Goal: Information Seeking & Learning: Learn about a topic

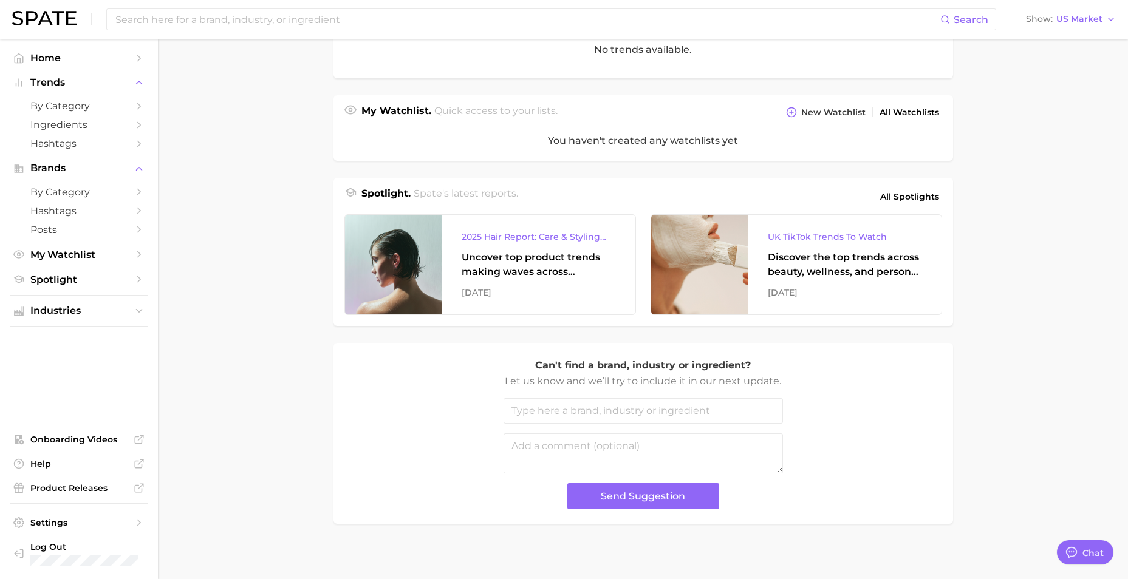
scroll to position [361, 0]
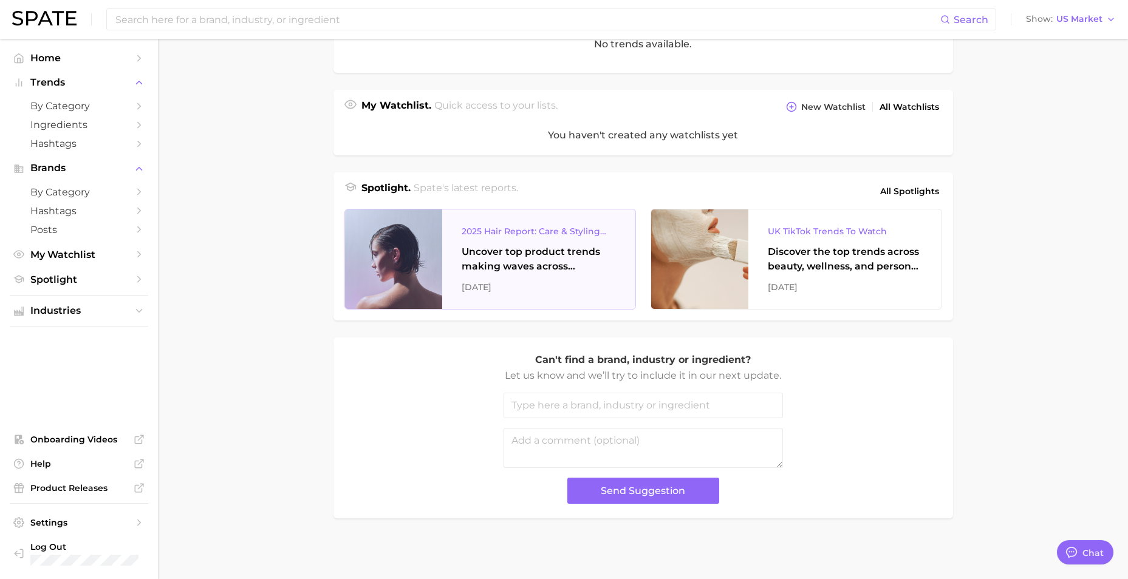
click at [558, 226] on div "2025 Hair Report: Care & Styling Products" at bounding box center [539, 231] width 154 height 15
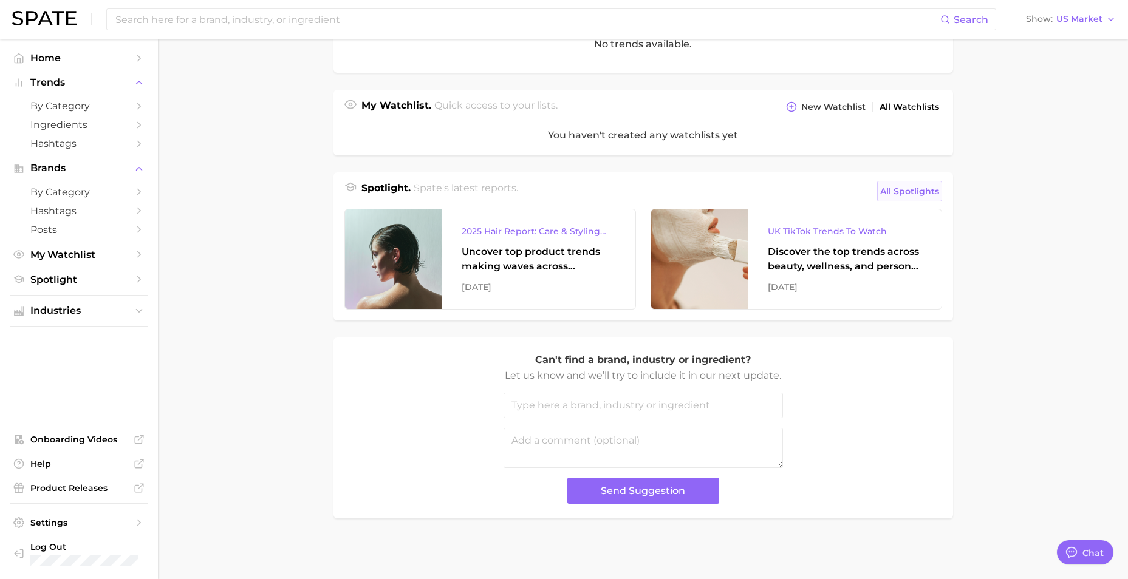
click at [900, 193] on span "All Spotlights" at bounding box center [909, 191] width 59 height 15
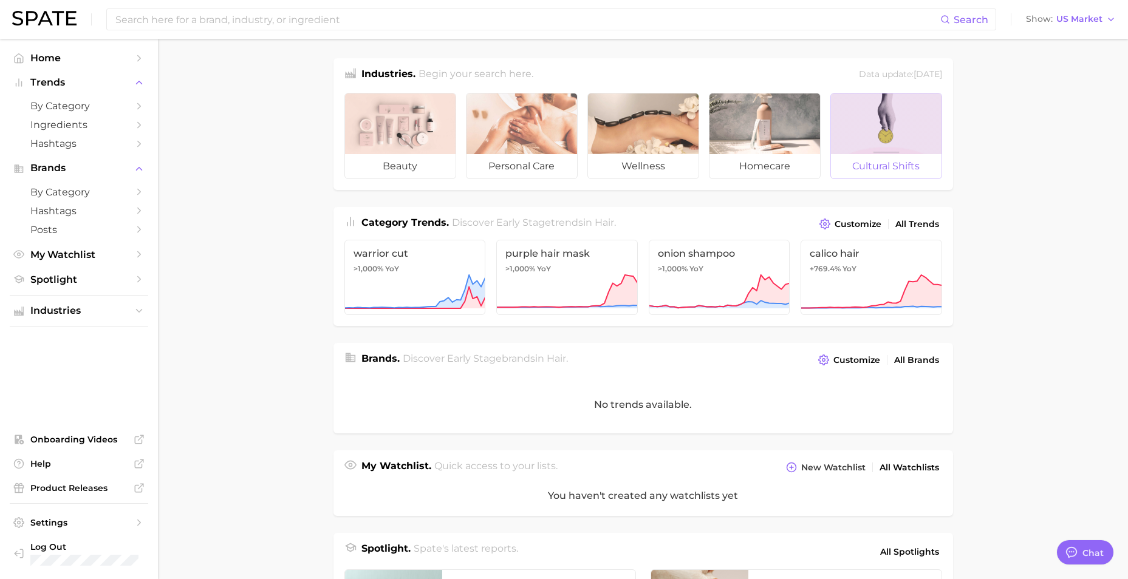
click at [870, 160] on span "cultural shifts" at bounding box center [886, 166] width 111 height 24
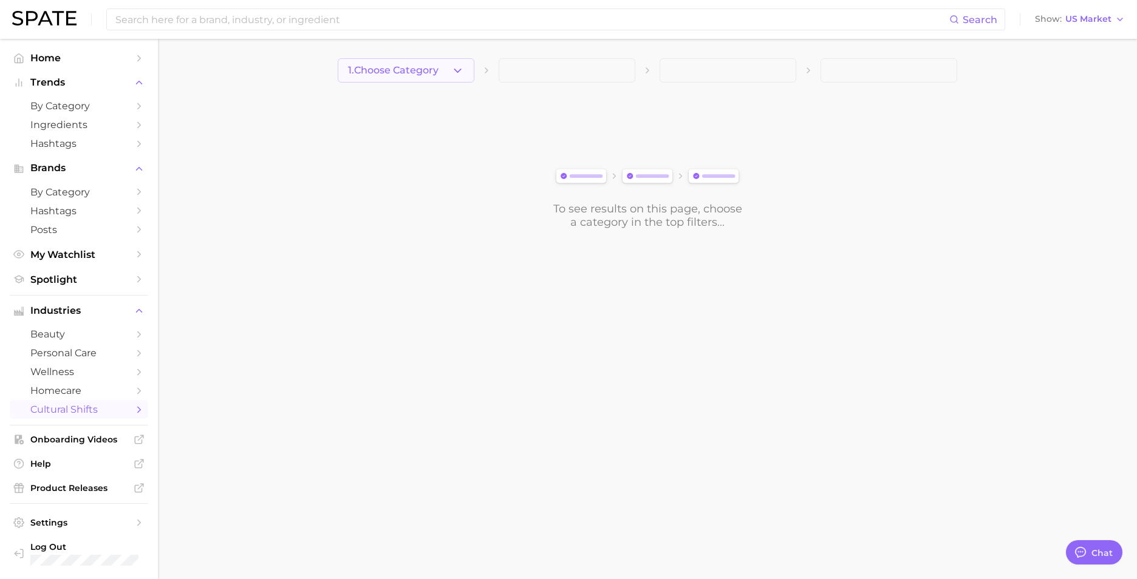
click at [422, 73] on span "1. Choose Category" at bounding box center [393, 70] width 90 height 11
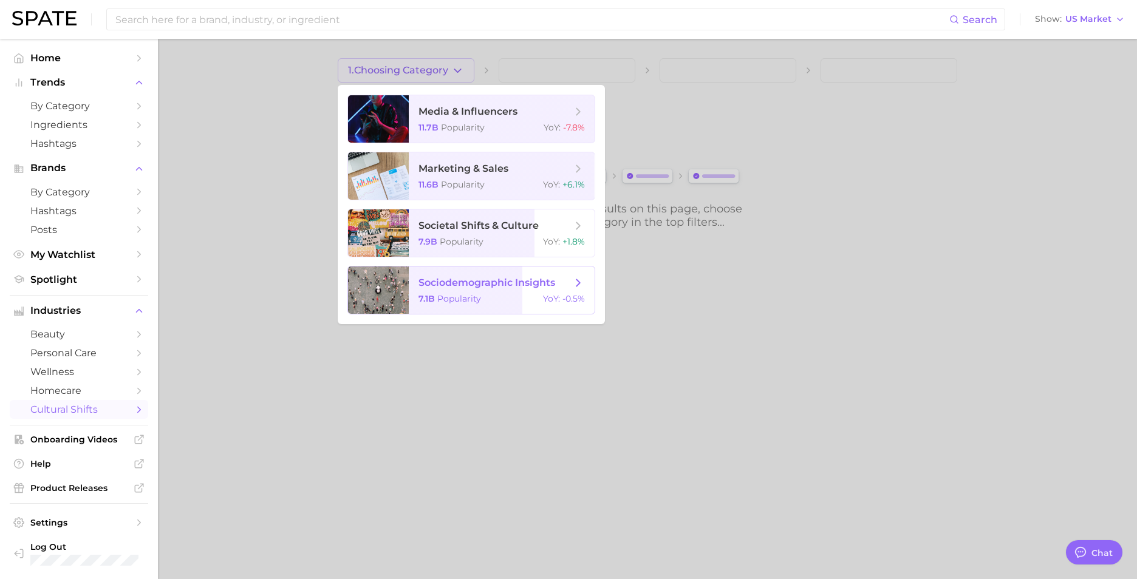
click at [488, 298] on div "7.1b Popularity YoY : -0.5%" at bounding box center [501, 298] width 166 height 11
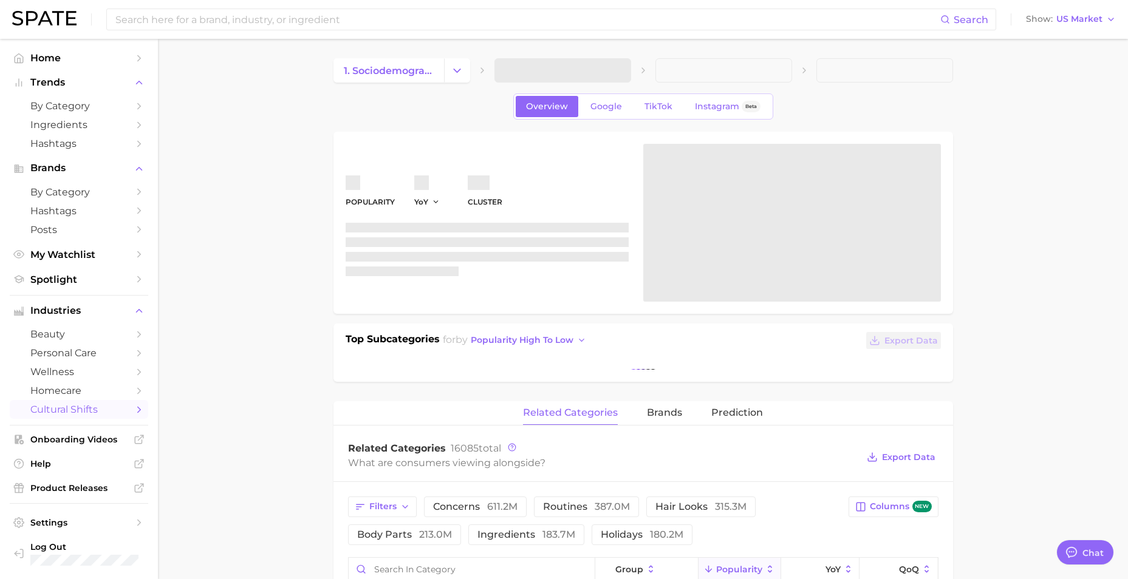
type textarea "x"
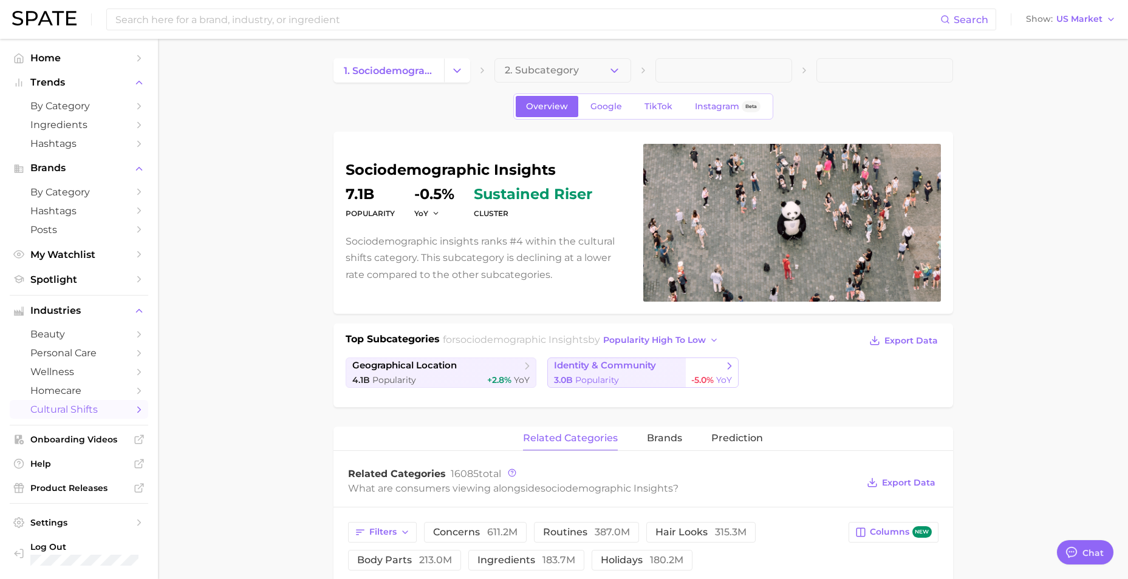
click at [688, 370] on span "identity & community" at bounding box center [638, 366] width 169 height 12
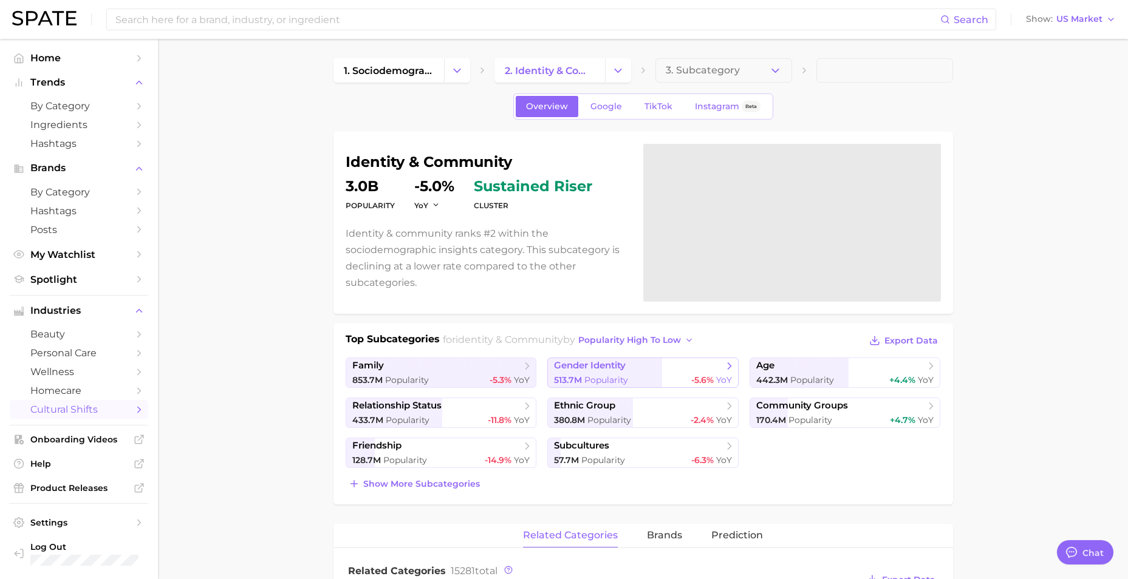
click at [672, 369] on span "gender identity" at bounding box center [638, 366] width 169 height 12
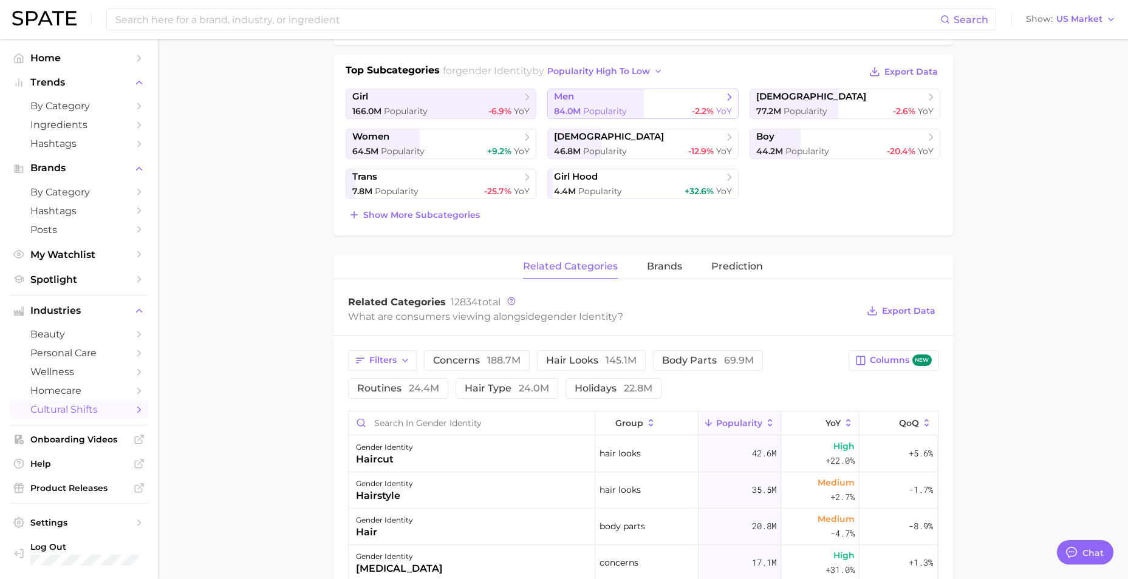
scroll to position [121, 0]
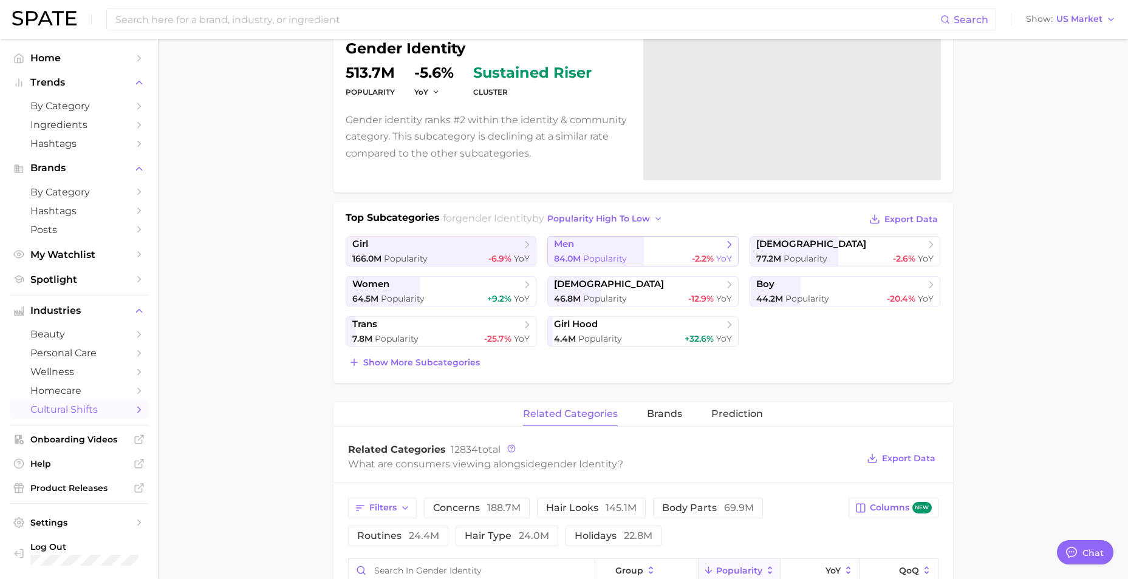
click at [674, 257] on div "84.0m Popularity -2.2% YoY" at bounding box center [643, 259] width 178 height 12
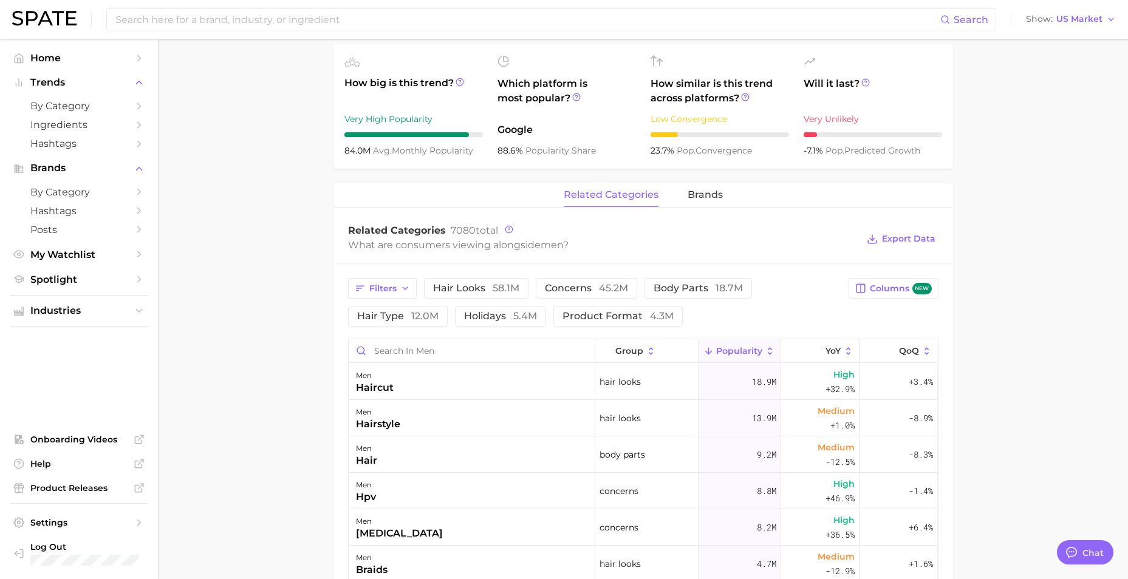
scroll to position [425, 0]
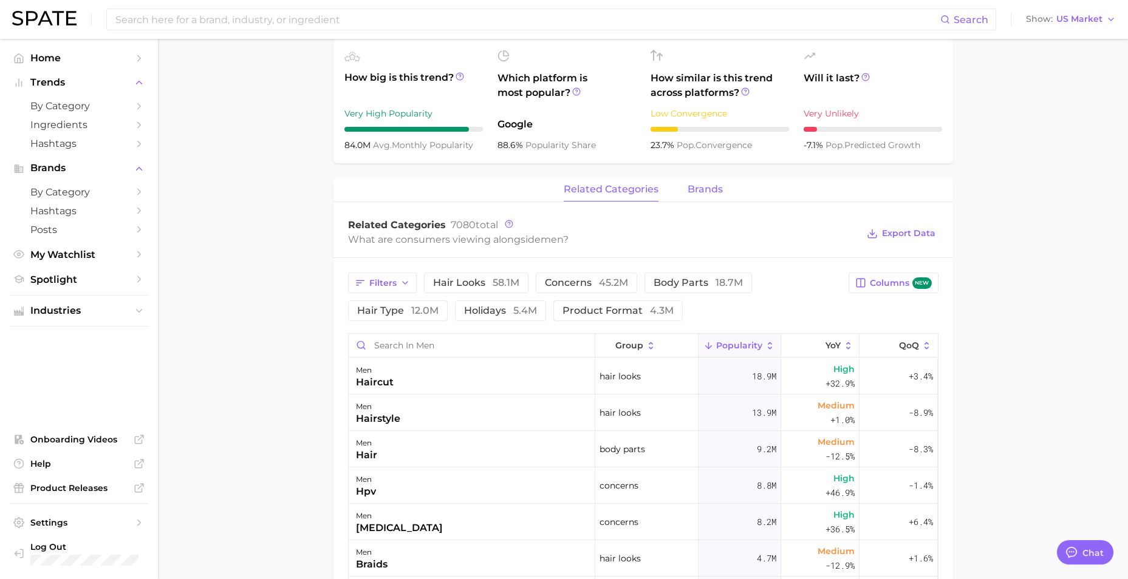
click at [690, 194] on span "brands" at bounding box center [705, 189] width 35 height 11
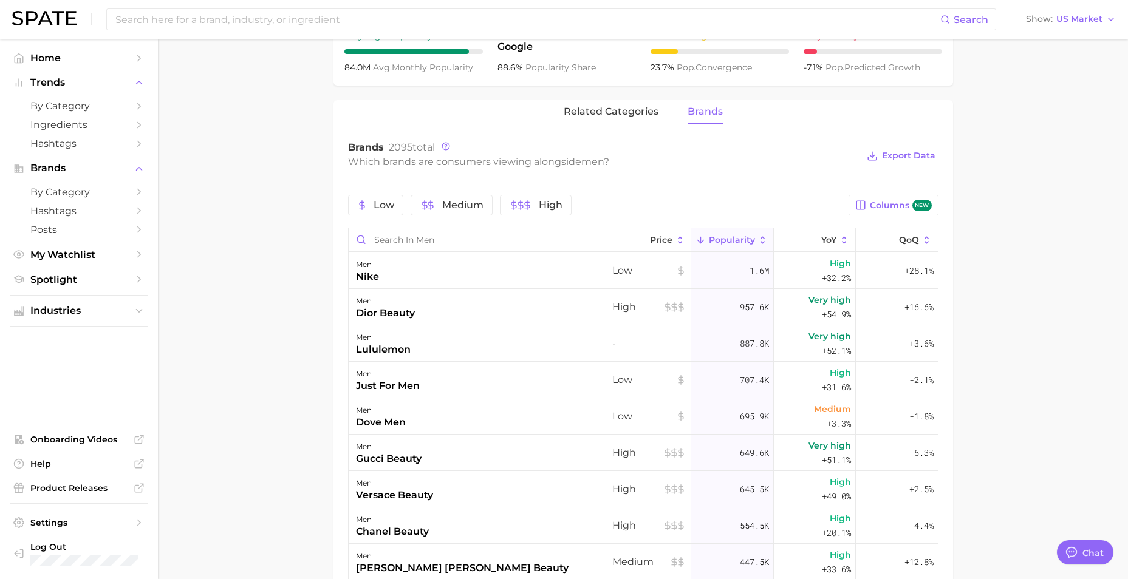
scroll to position [442, 0]
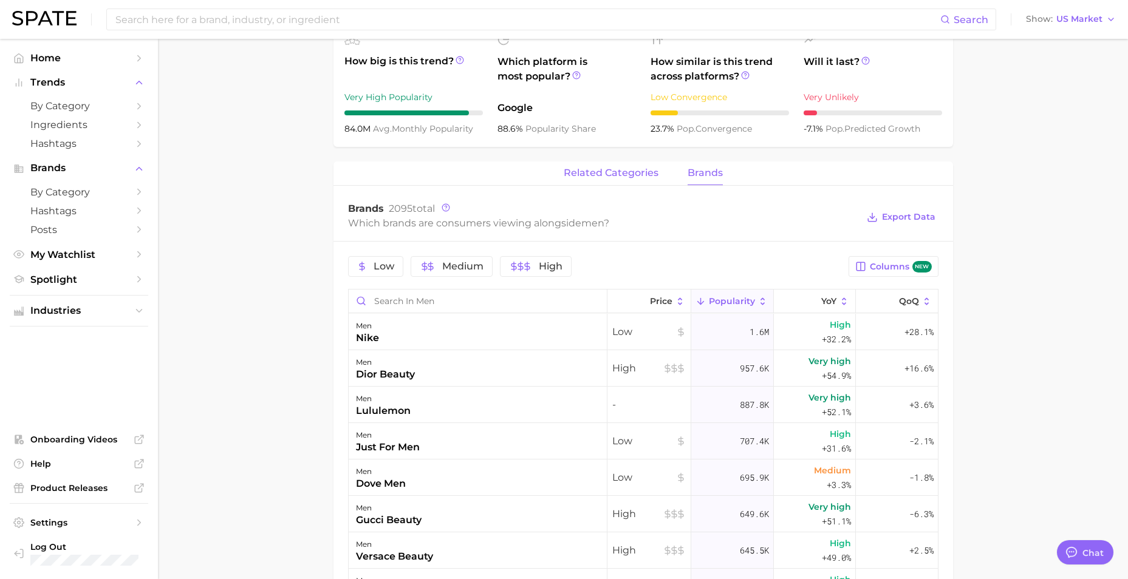
click at [605, 171] on span "related categories" at bounding box center [611, 173] width 95 height 11
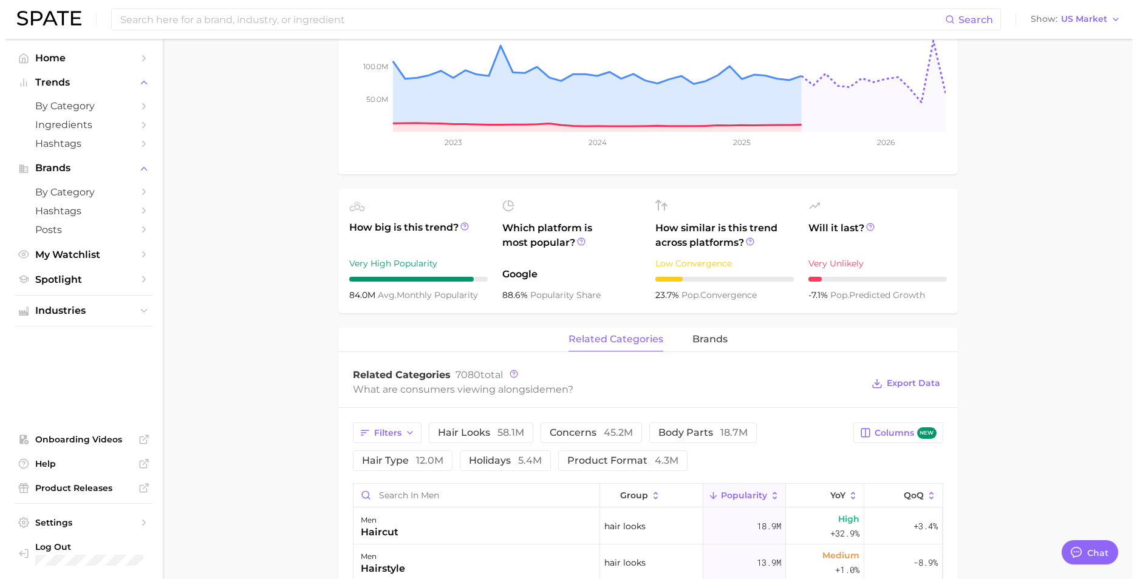
scroll to position [409, 0]
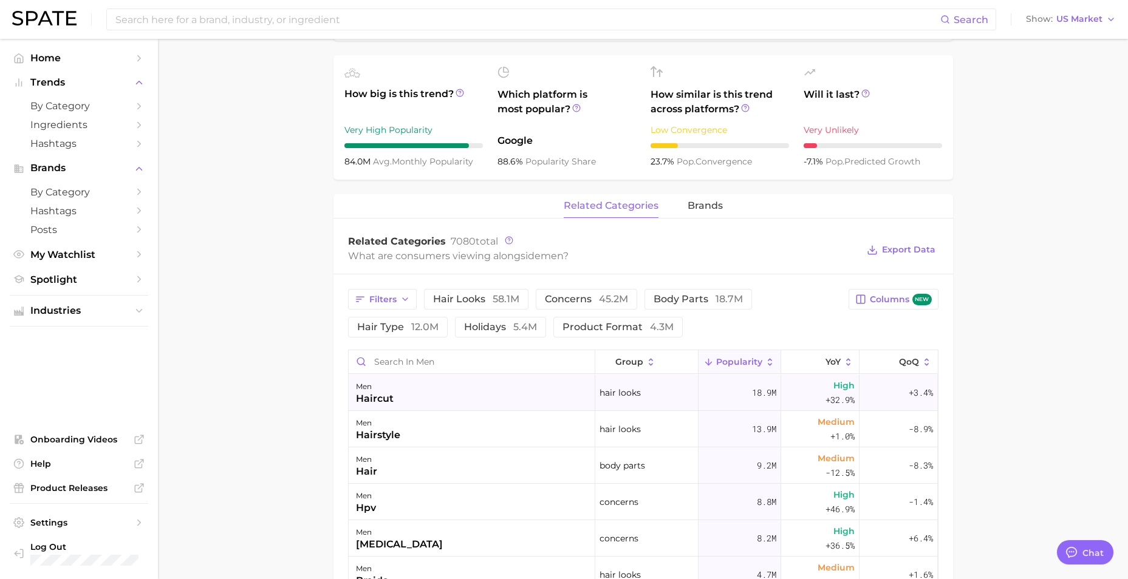
click at [449, 391] on div "men haircut" at bounding box center [472, 393] width 247 height 36
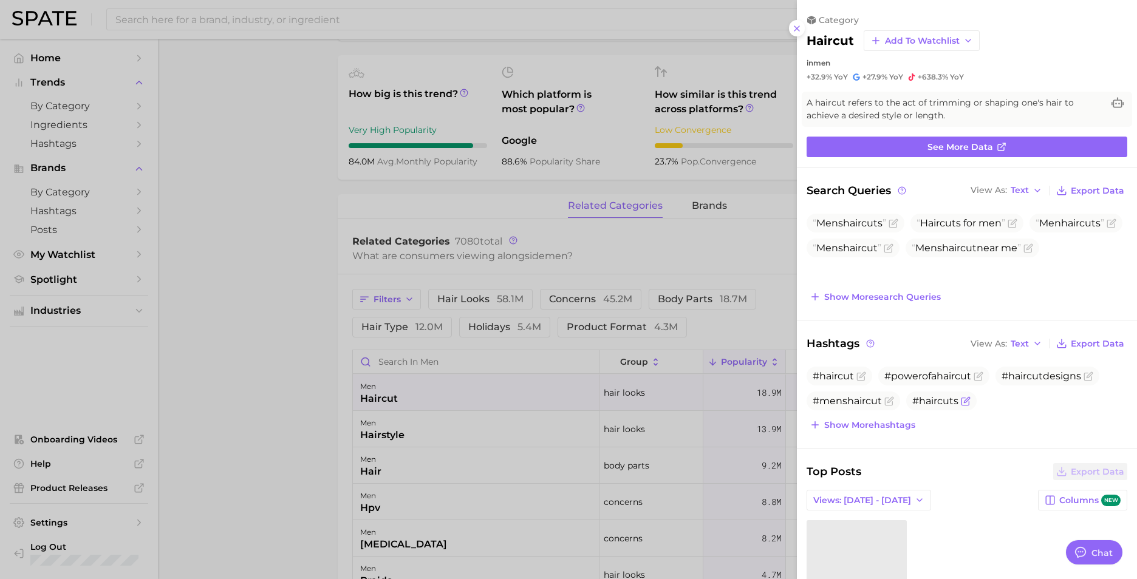
scroll to position [177, 0]
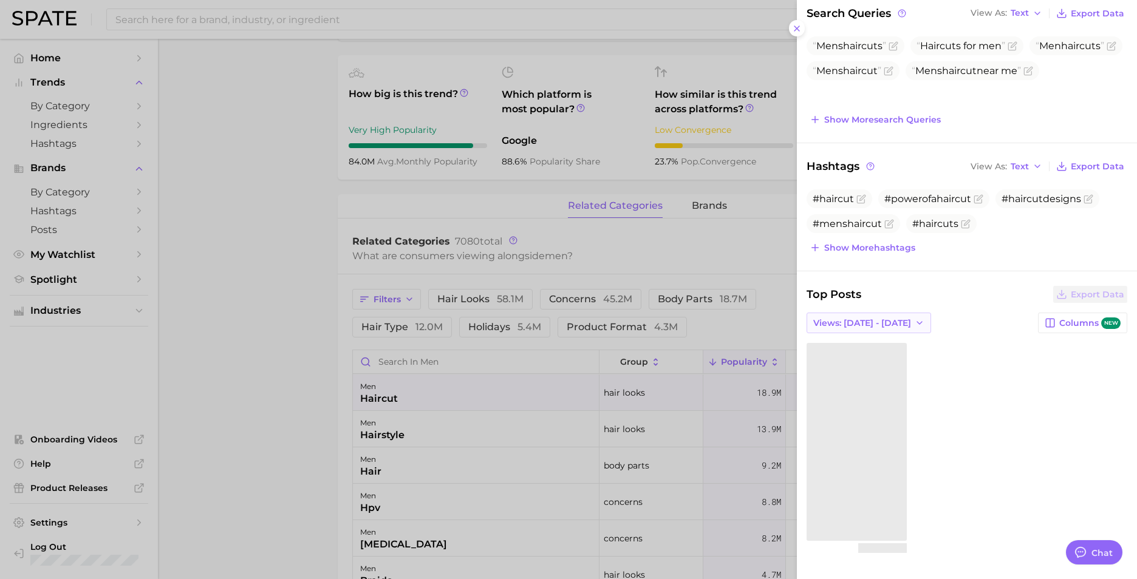
click at [882, 323] on span "Views: Aug 3 - 10" at bounding box center [862, 323] width 98 height 10
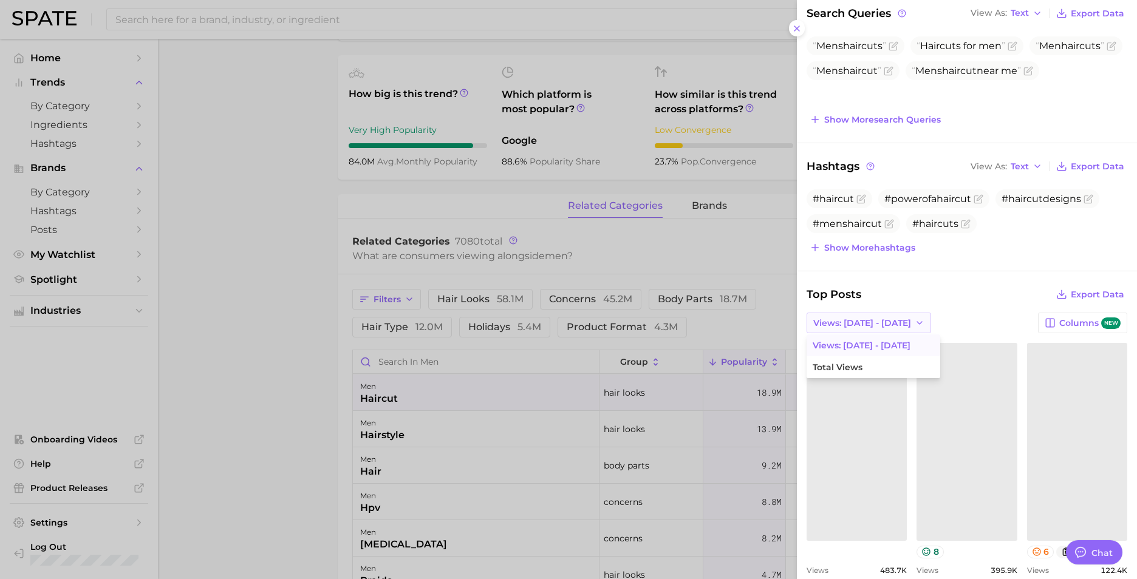
click at [882, 323] on span "Views: Aug 3 - 10" at bounding box center [862, 323] width 98 height 10
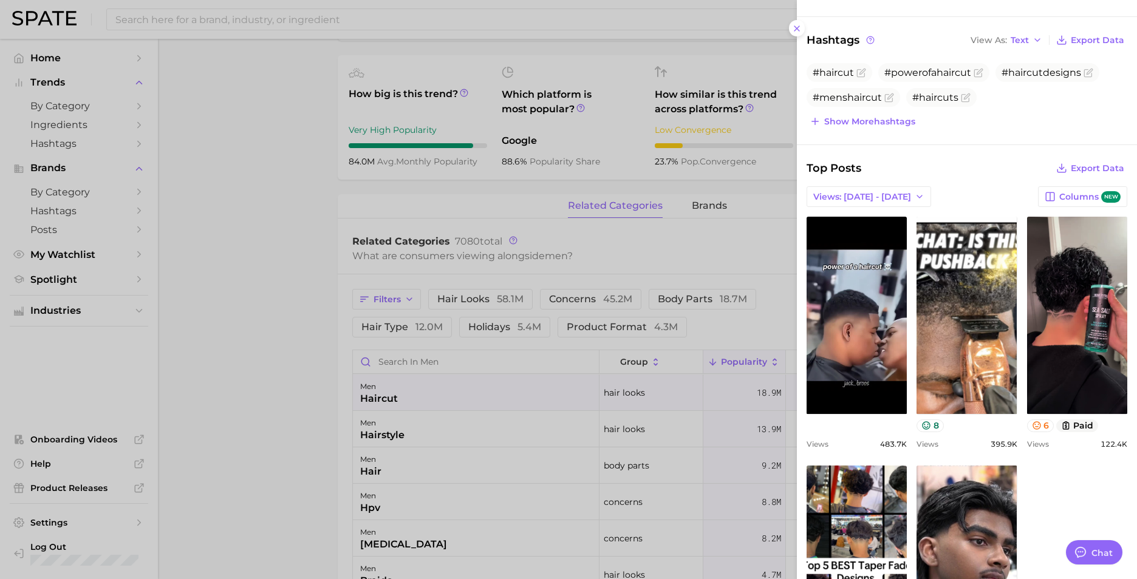
scroll to position [207, 0]
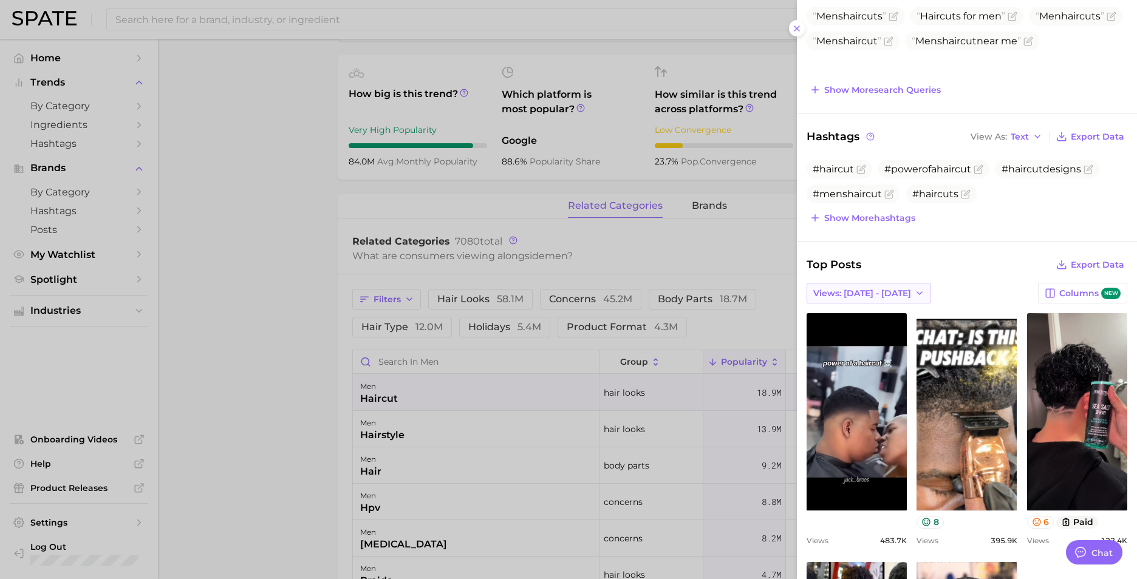
click at [878, 283] on button "Views: Aug 3 - 10" at bounding box center [869, 293] width 125 height 21
click at [871, 318] on span "Views: Aug 3 - 10" at bounding box center [862, 316] width 98 height 10
click at [855, 294] on span "Views: Aug 3 - 10" at bounding box center [862, 293] width 98 height 10
click at [852, 335] on span "Total Views" at bounding box center [838, 338] width 50 height 10
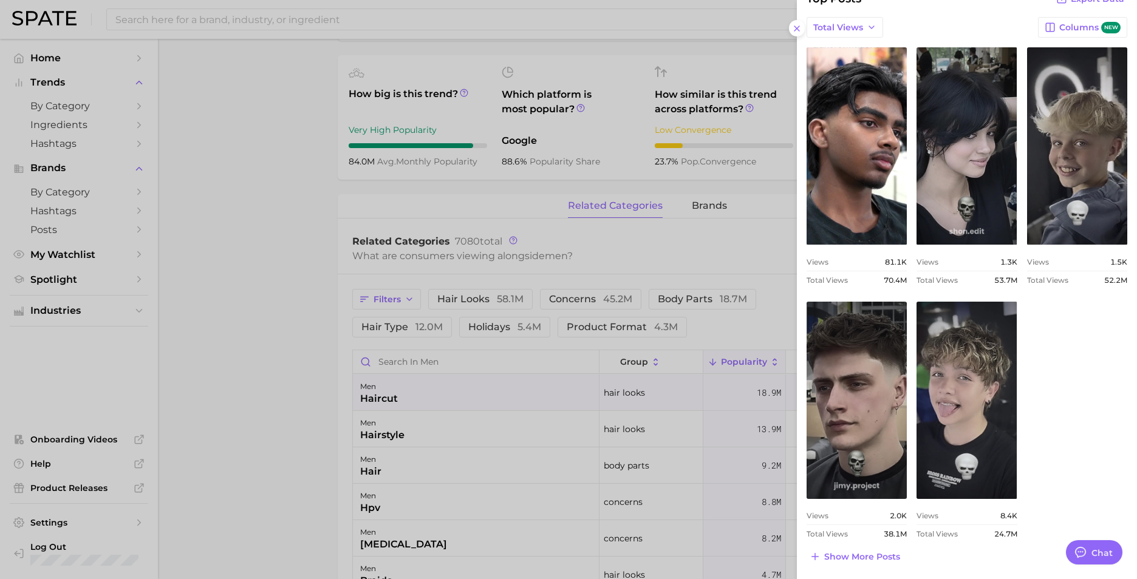
scroll to position [474, 0]
click at [420, 414] on div at bounding box center [568, 289] width 1137 height 579
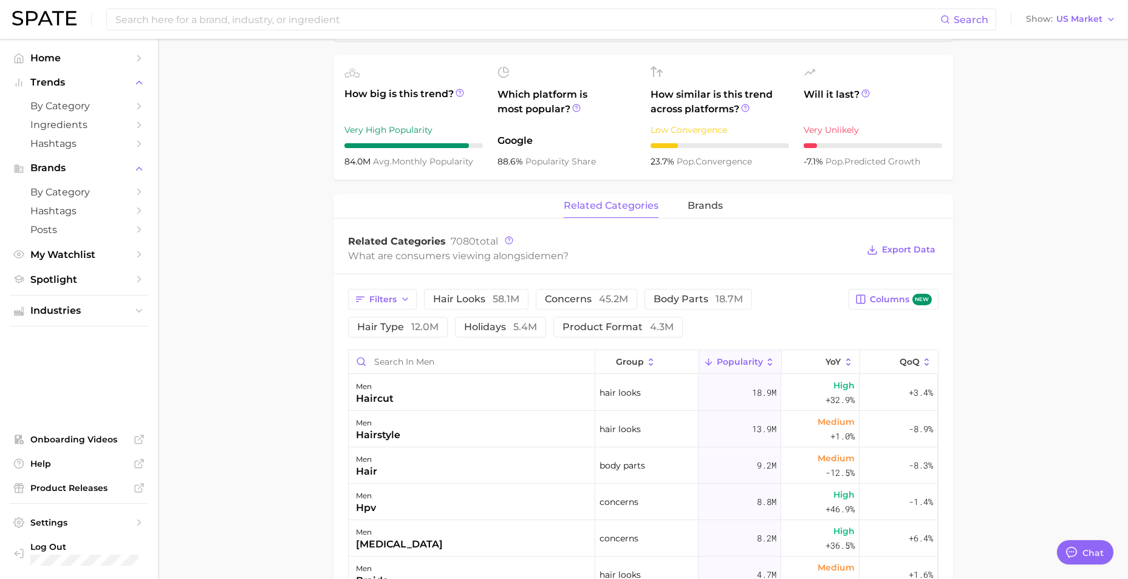
click at [434, 432] on div "men hairstyle" at bounding box center [472, 429] width 247 height 36
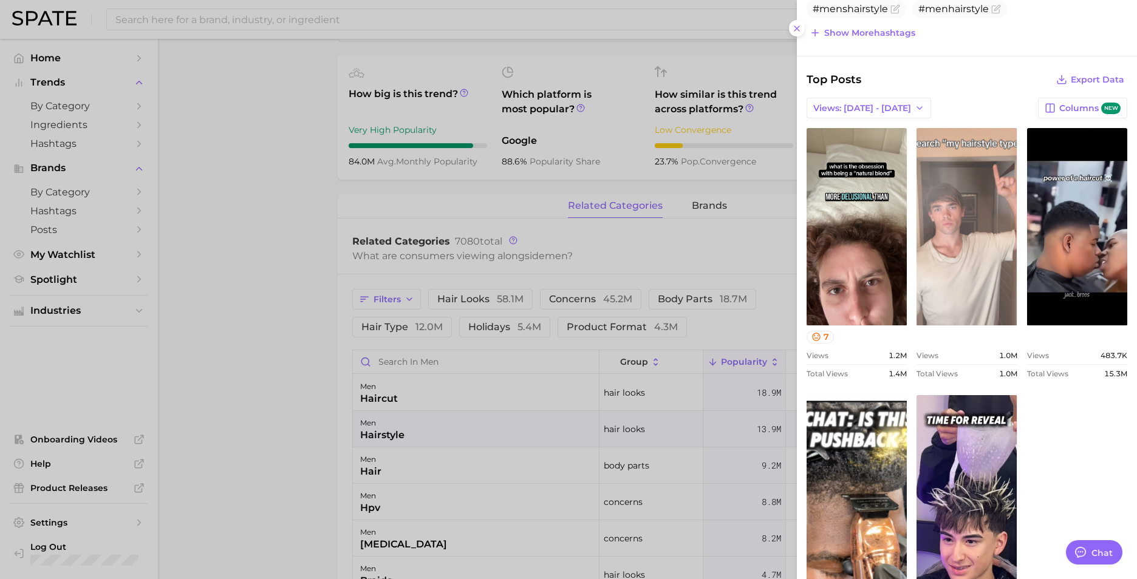
scroll to position [499, 0]
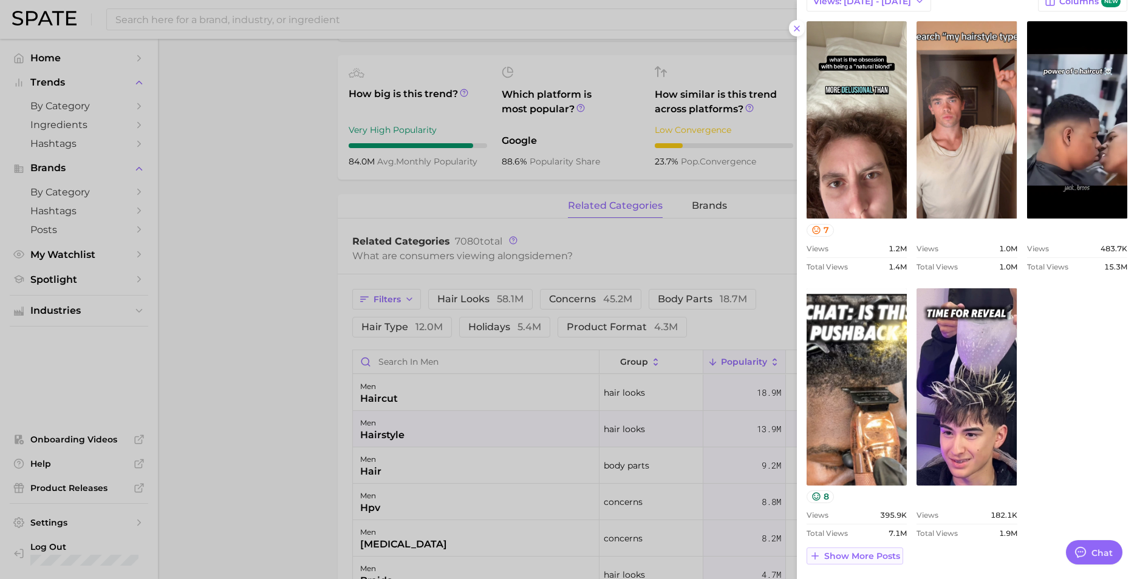
click at [881, 551] on span "Show more posts" at bounding box center [862, 556] width 76 height 10
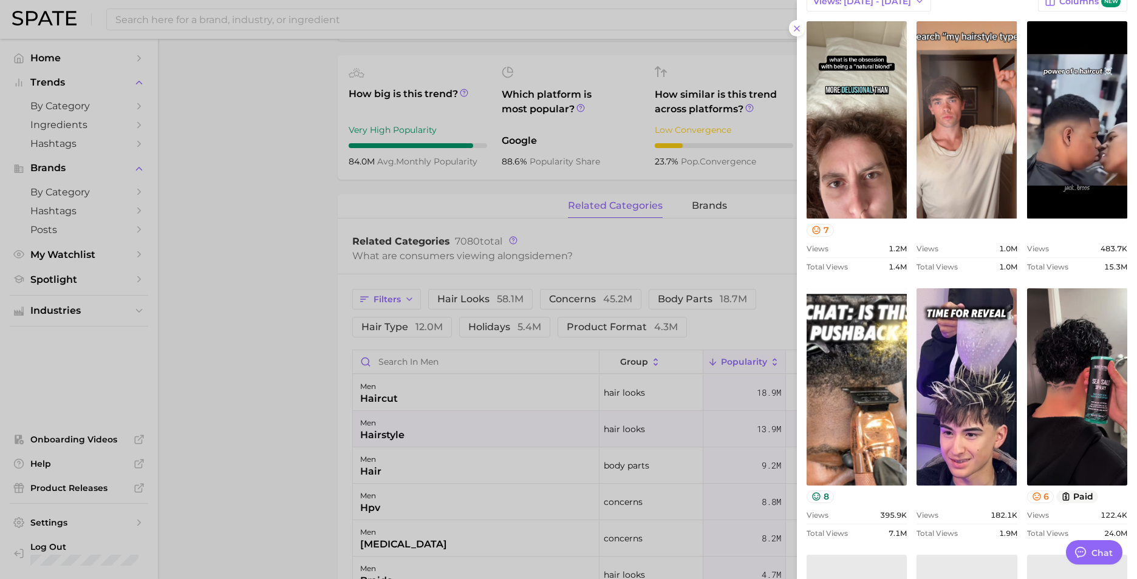
scroll to position [0, 0]
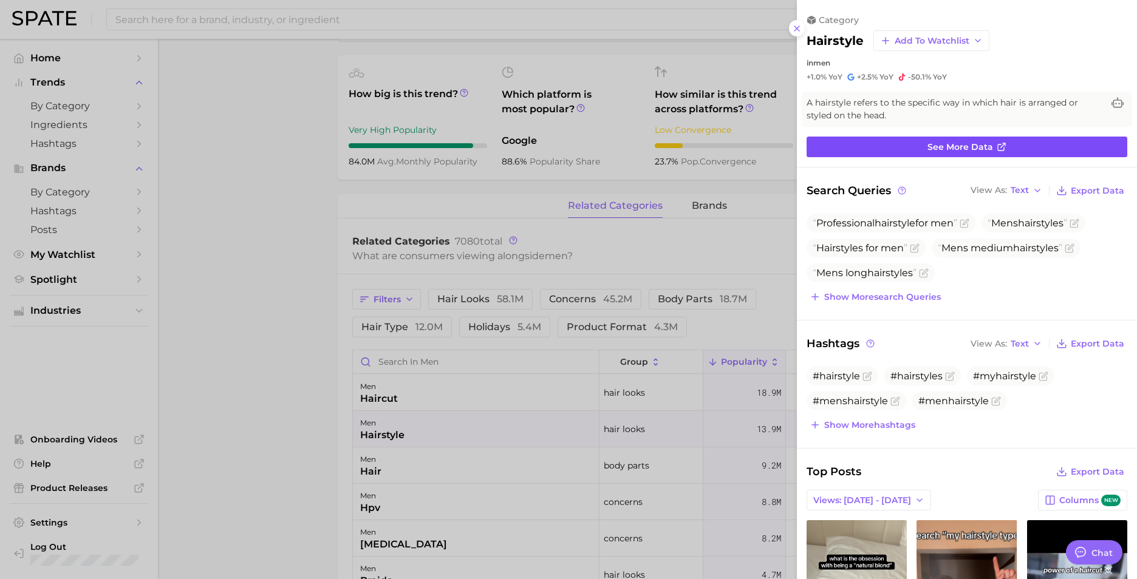
click at [920, 143] on link "See more data" at bounding box center [967, 147] width 321 height 21
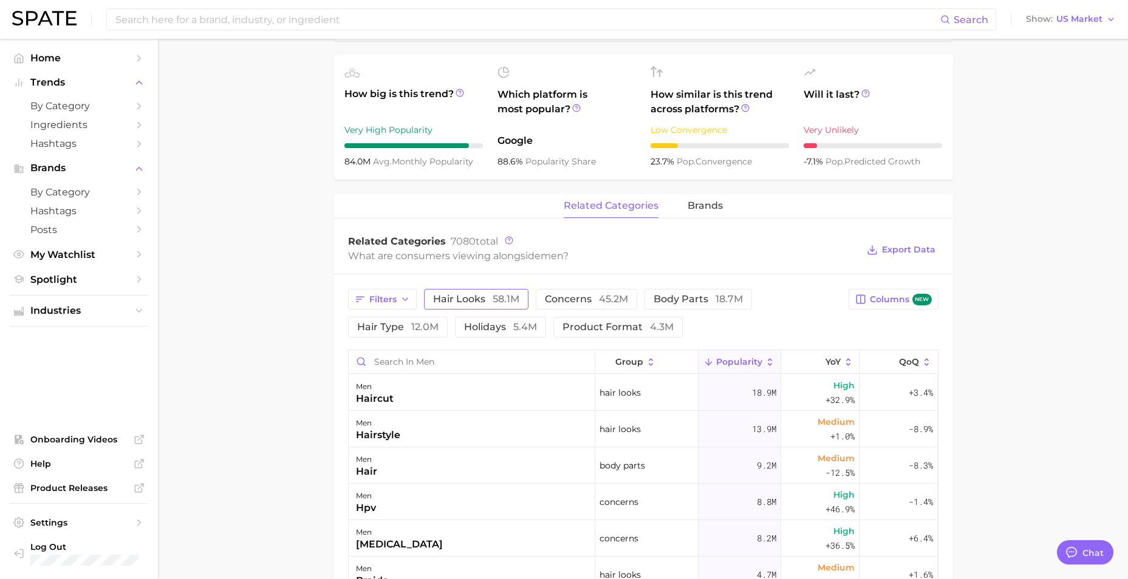
click at [498, 297] on span "58.1m" at bounding box center [506, 299] width 27 height 12
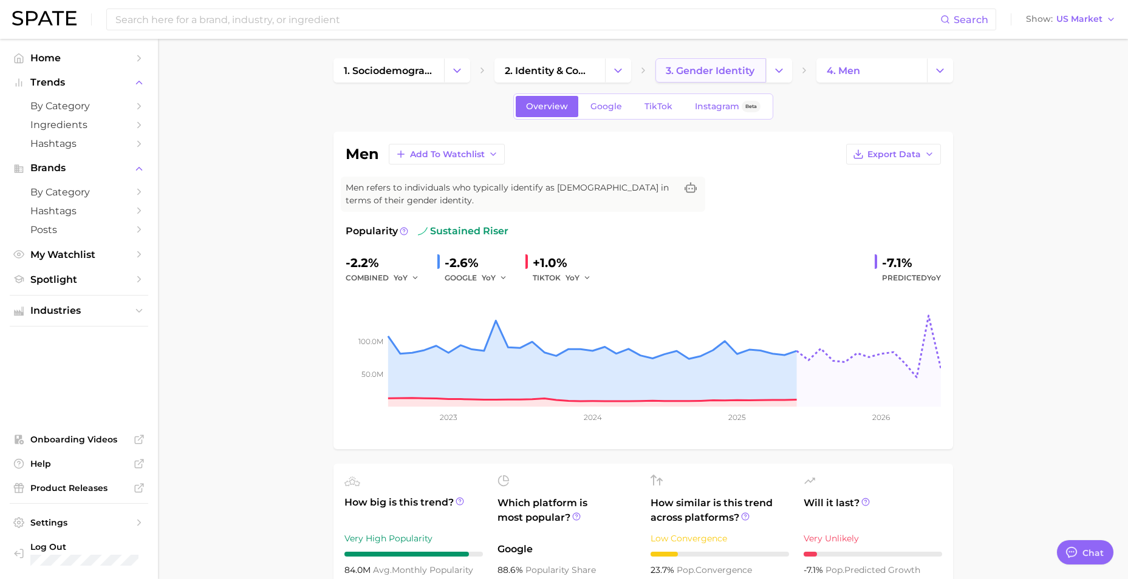
click at [747, 74] on span "3. gender identity" at bounding box center [710, 71] width 89 height 12
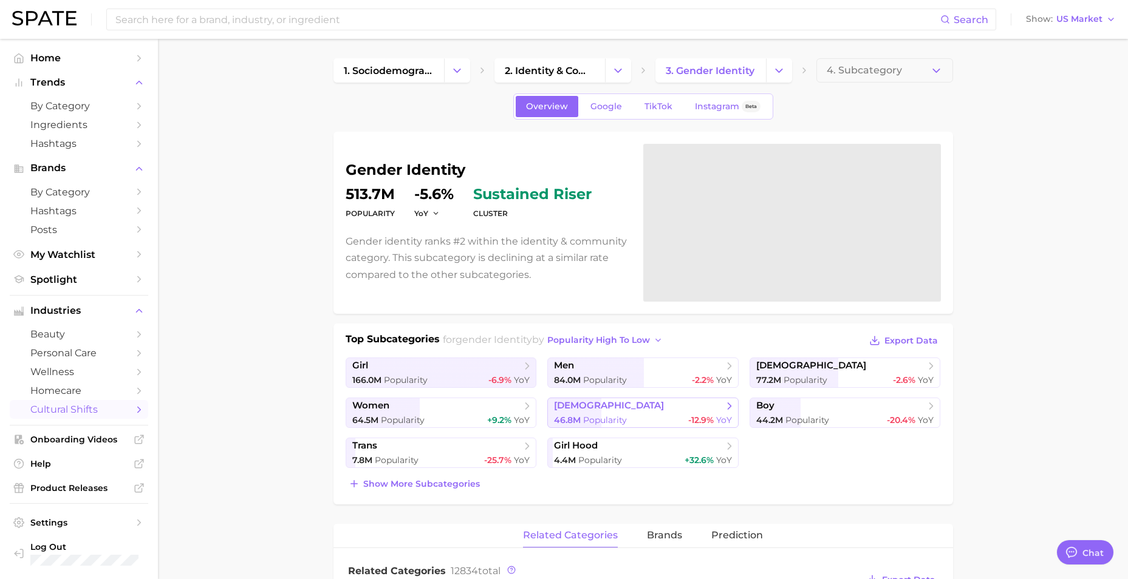
click at [654, 402] on span "male" at bounding box center [638, 406] width 169 height 12
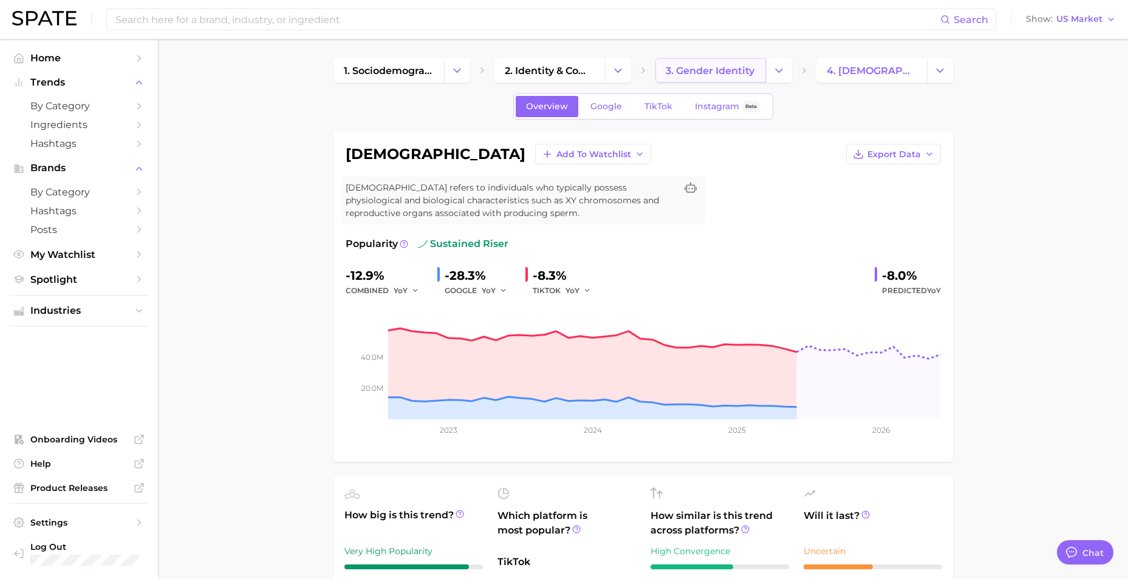
click at [738, 68] on span "3. gender identity" at bounding box center [710, 71] width 89 height 12
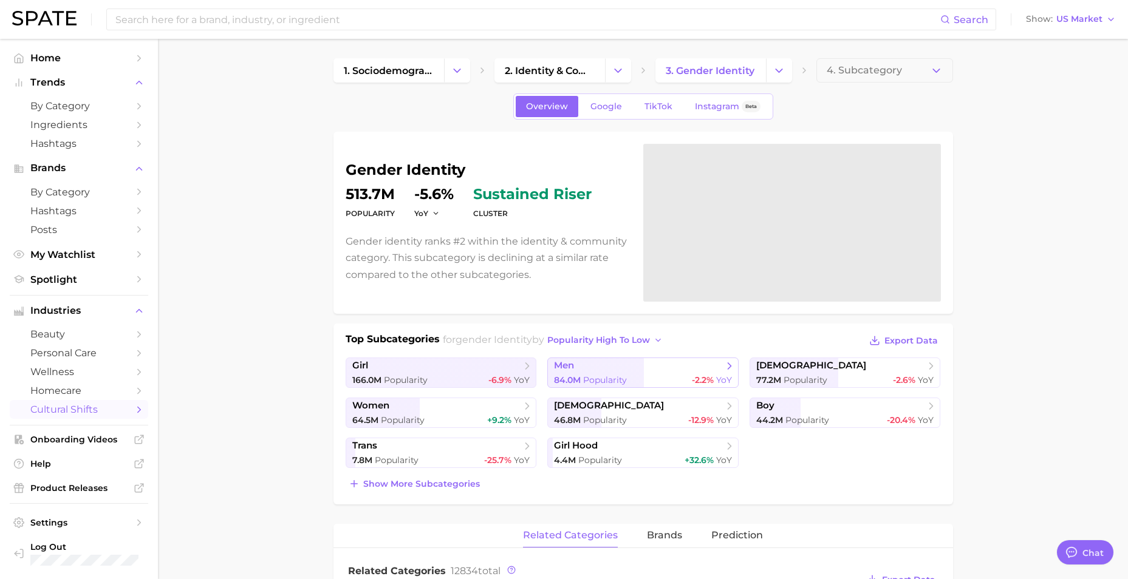
click at [620, 370] on span "men" at bounding box center [638, 366] width 169 height 12
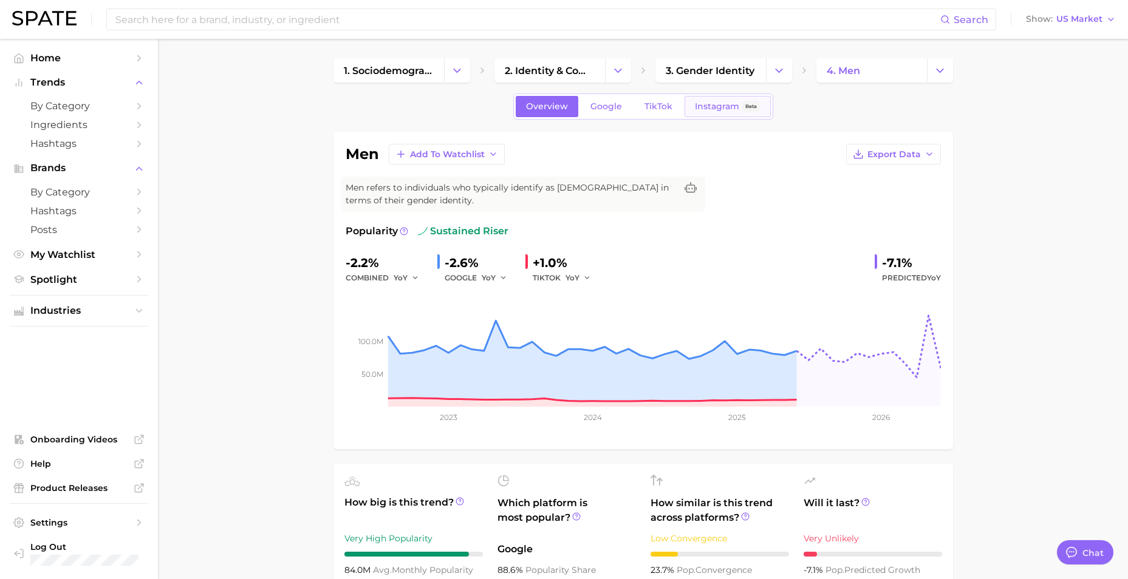
click at [712, 98] on link "Instagram Beta" at bounding box center [727, 106] width 86 height 21
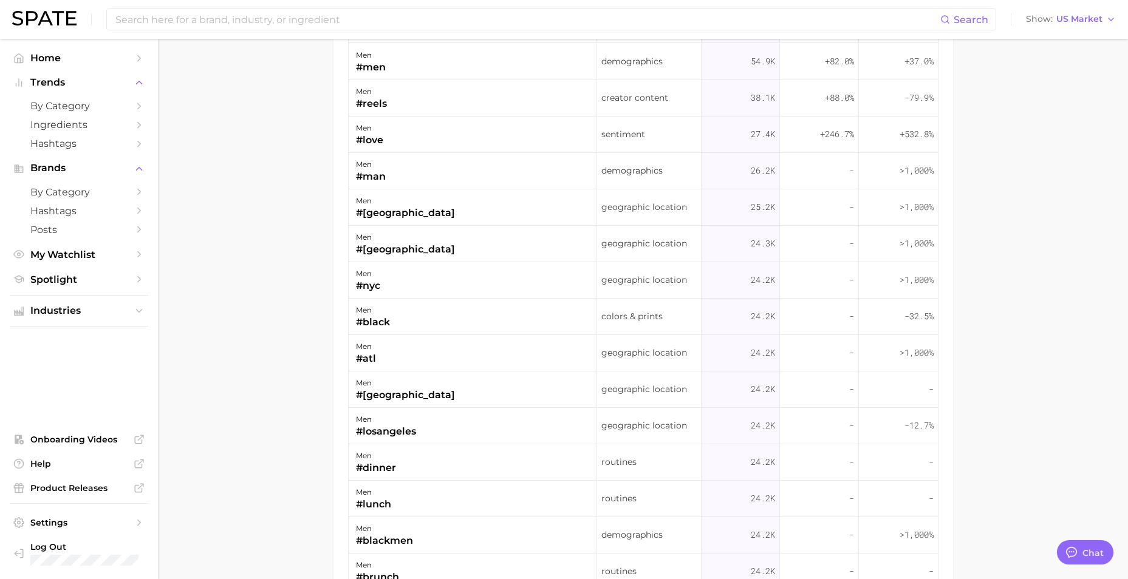
scroll to position [825, 0]
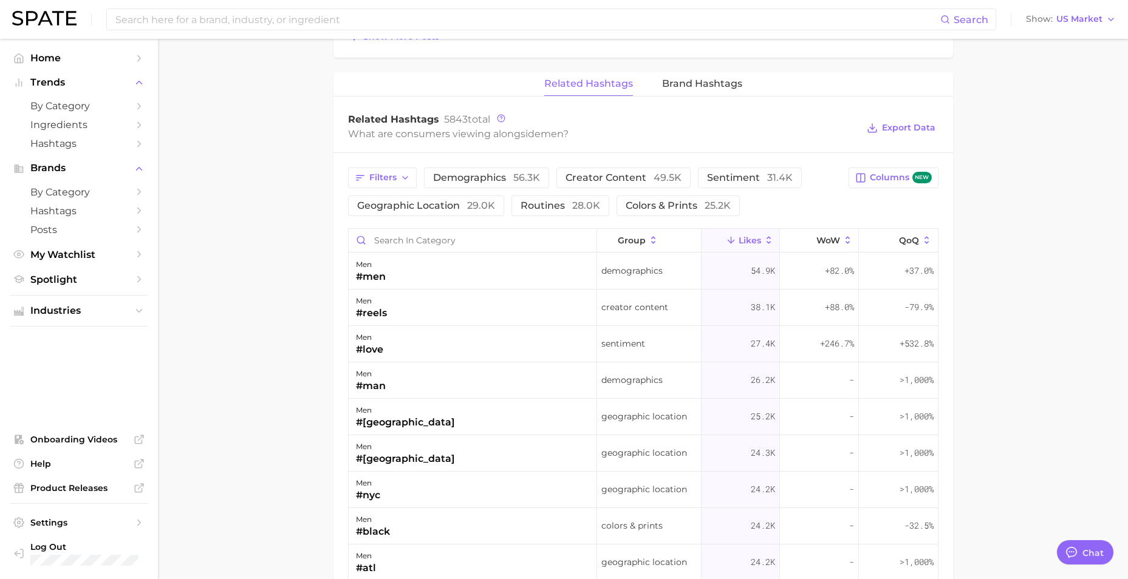
drag, startPoint x: 530, startPoint y: 273, endPoint x: 499, endPoint y: 273, distance: 31.6
click at [530, 273] on div "men #men" at bounding box center [473, 271] width 249 height 36
click at [358, 275] on div "#men" at bounding box center [371, 277] width 30 height 15
click at [729, 273] on div "54.9k" at bounding box center [741, 271] width 79 height 36
click at [545, 271] on div "men #men" at bounding box center [473, 271] width 249 height 36
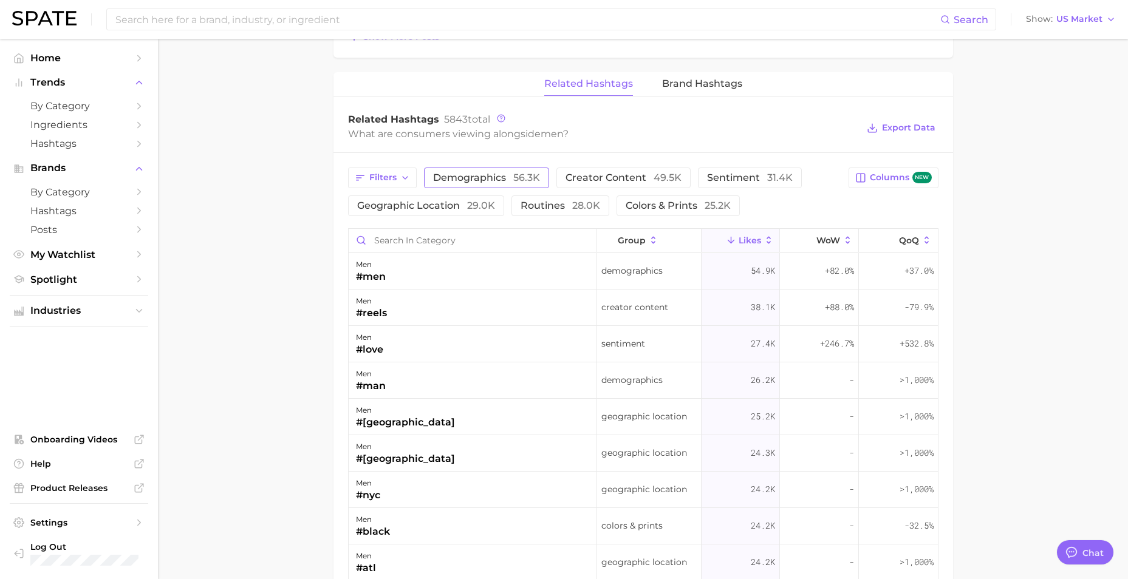
click at [497, 185] on button "Demographics 56.3k" at bounding box center [486, 178] width 125 height 21
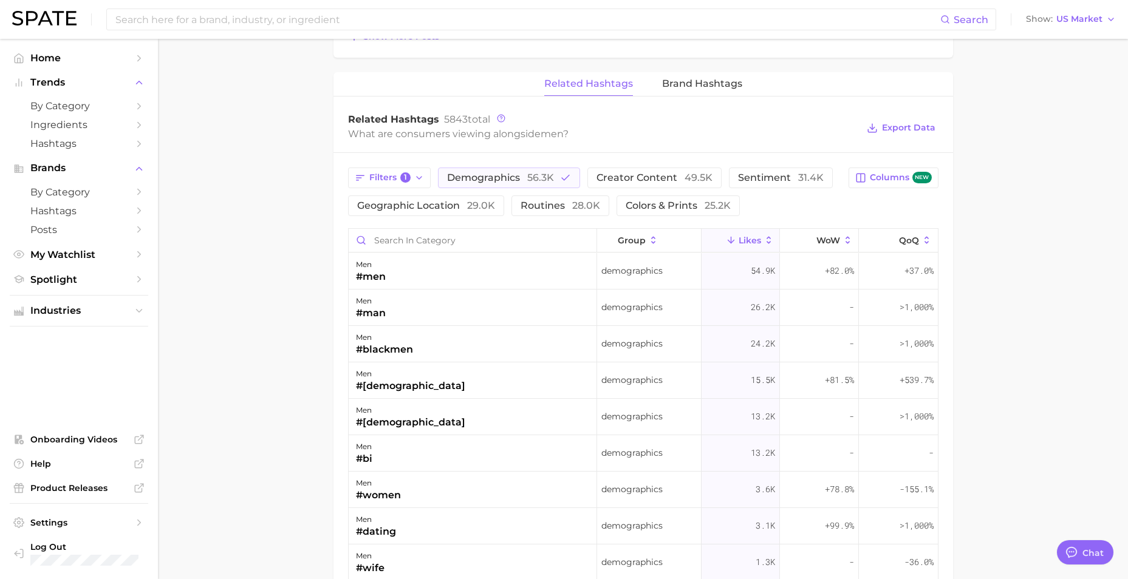
click at [490, 279] on div "men #men" at bounding box center [473, 271] width 249 height 36
click at [780, 267] on div "+82.0%" at bounding box center [819, 271] width 79 height 36
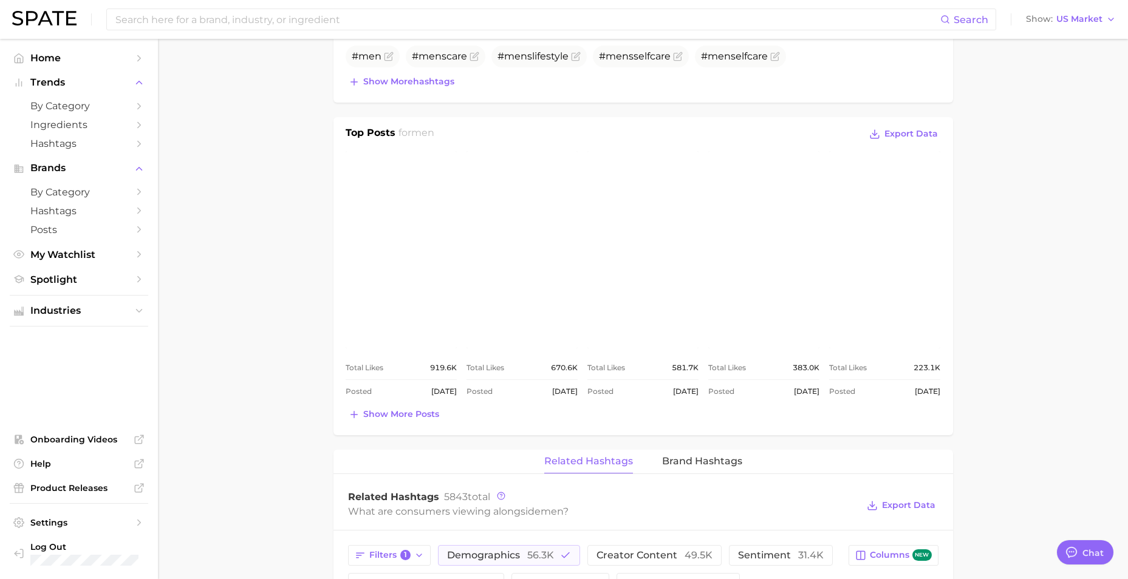
scroll to position [460, 0]
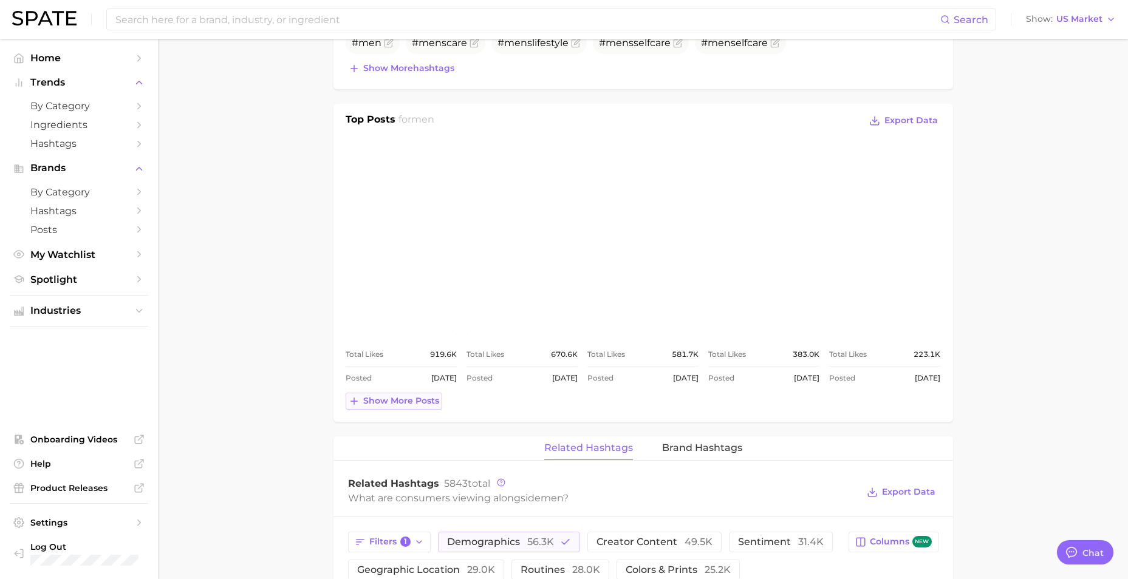
click at [425, 403] on span "Show more posts" at bounding box center [401, 401] width 76 height 10
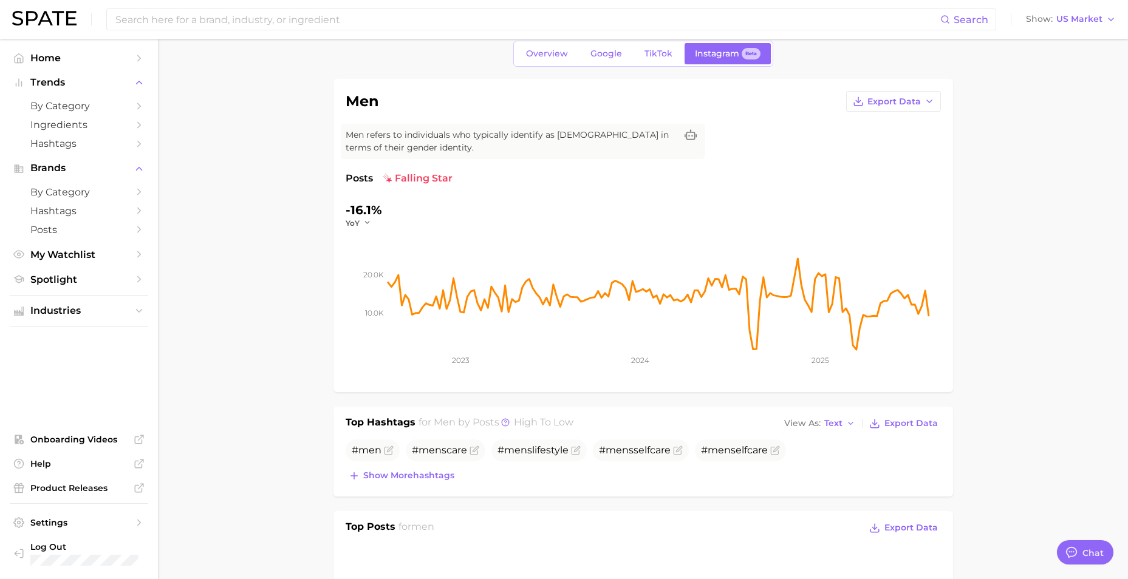
scroll to position [0, 0]
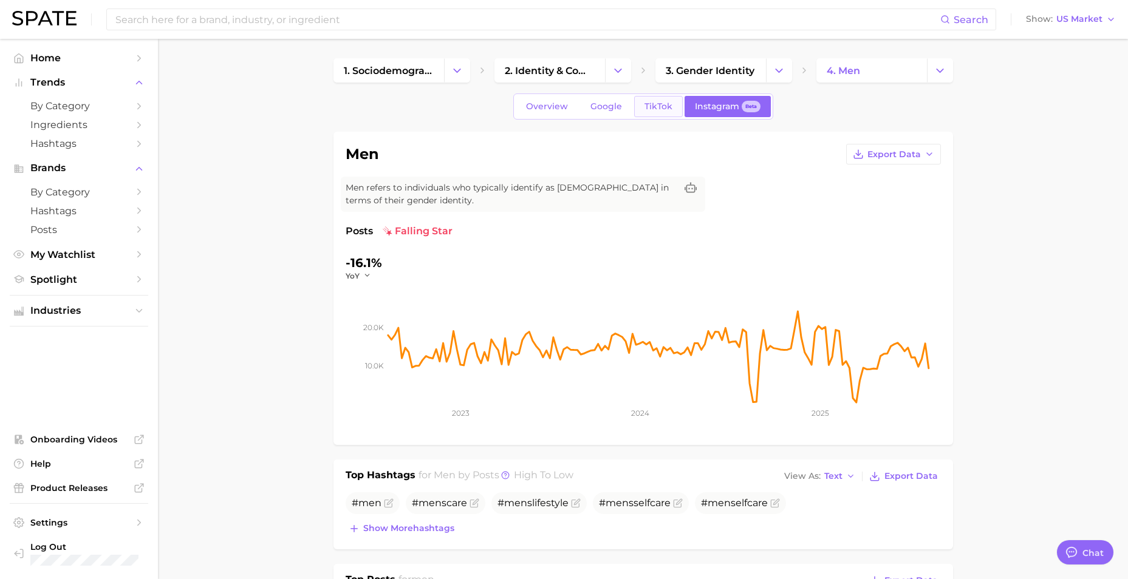
click at [663, 109] on span "TikTok" at bounding box center [658, 106] width 28 height 10
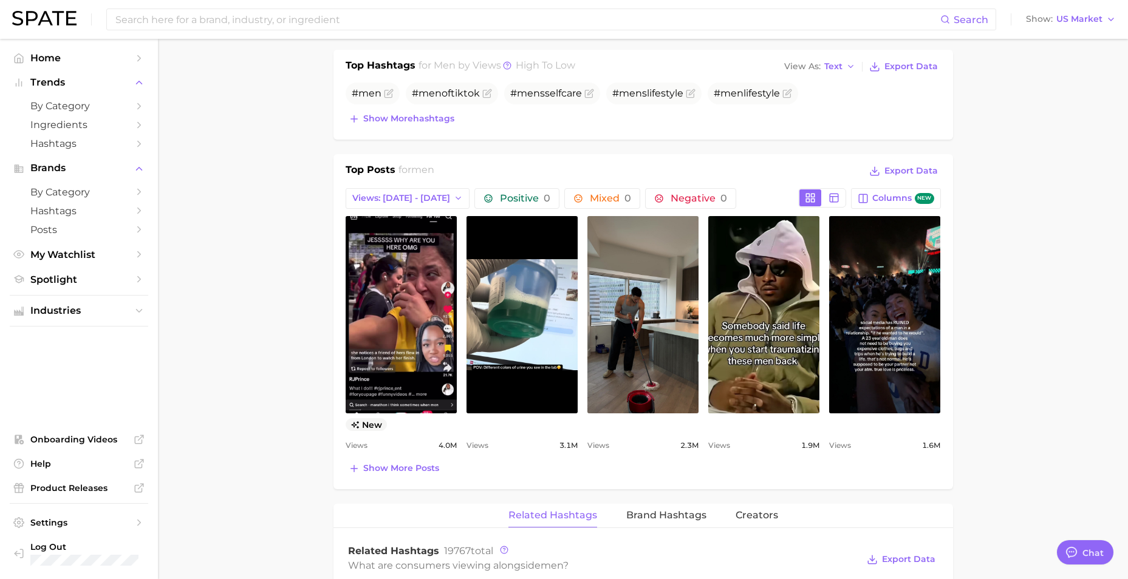
scroll to position [486, 0]
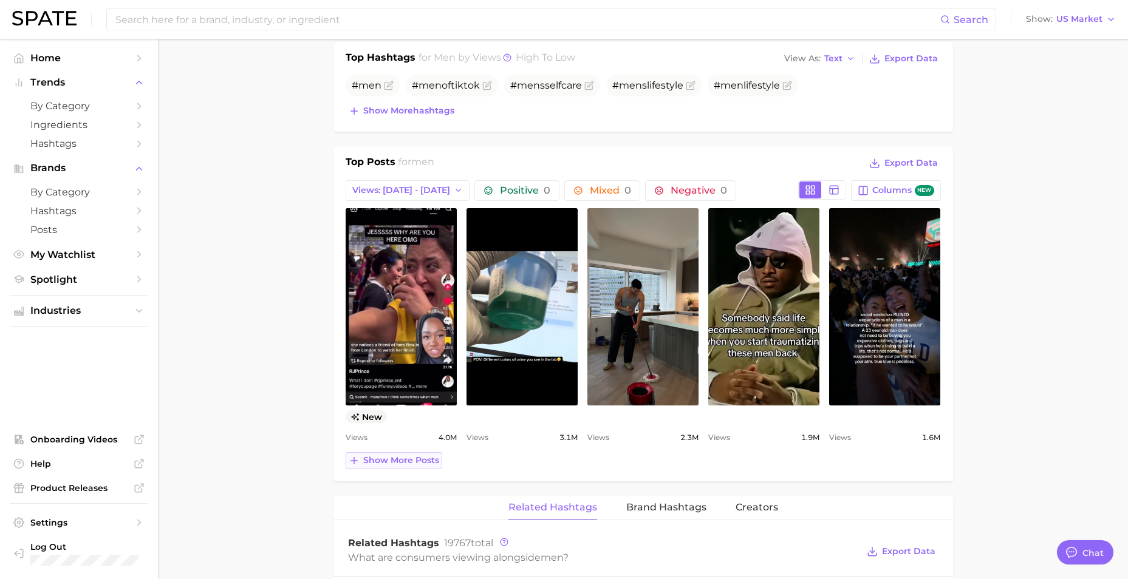
click at [369, 462] on span "Show more posts" at bounding box center [401, 461] width 76 height 10
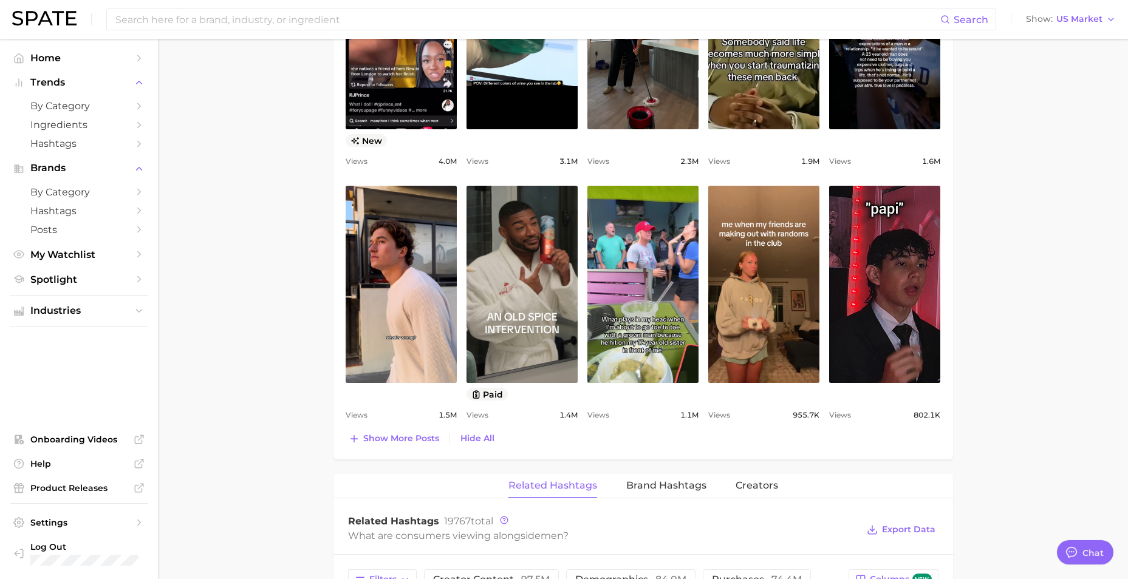
scroll to position [790, 0]
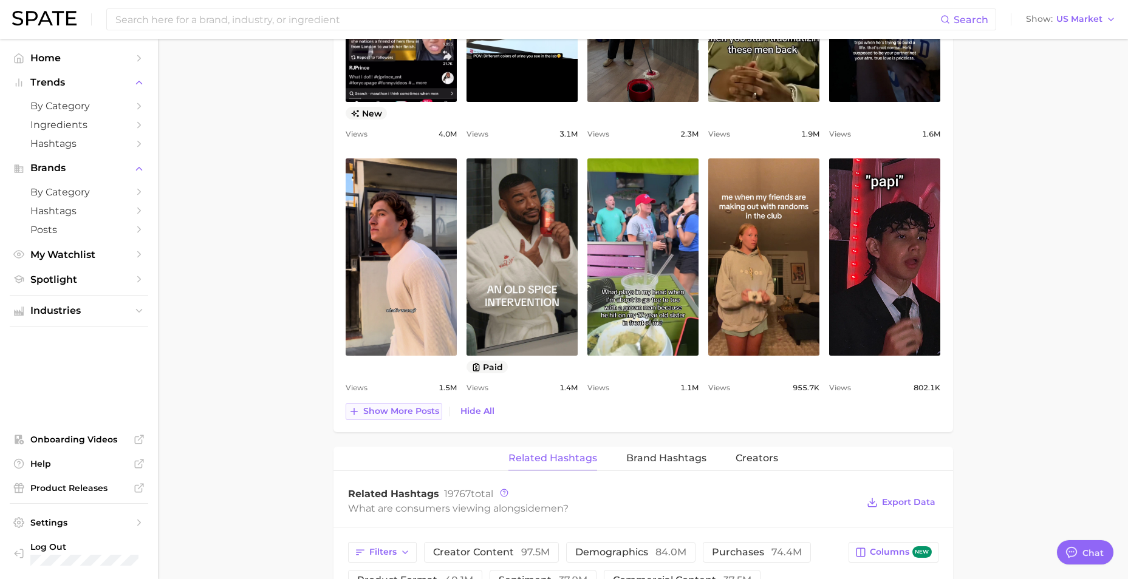
click at [395, 411] on span "Show more posts" at bounding box center [401, 411] width 76 height 10
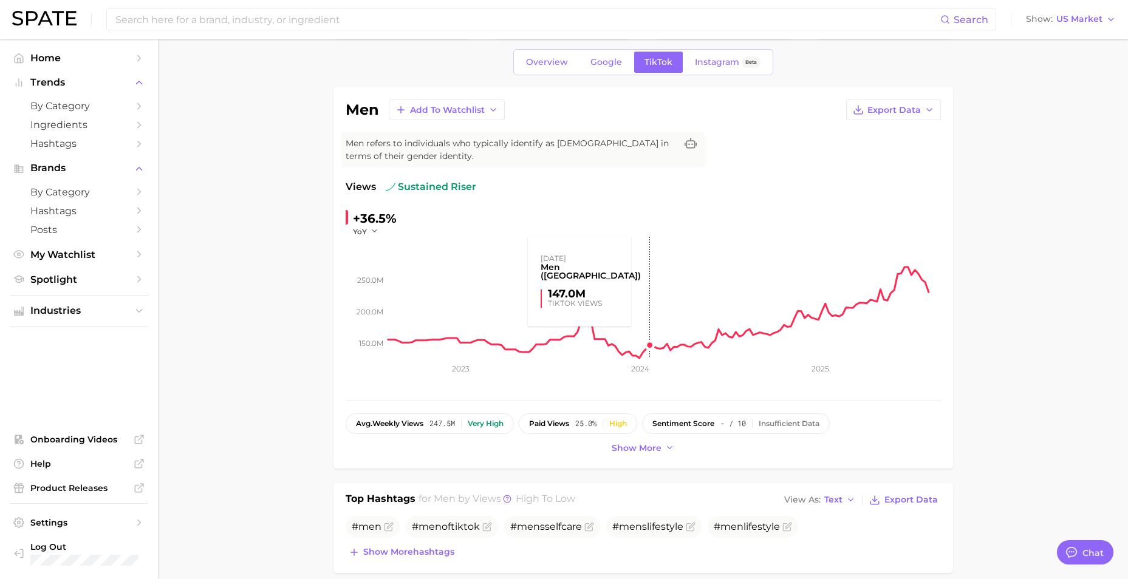
scroll to position [0, 0]
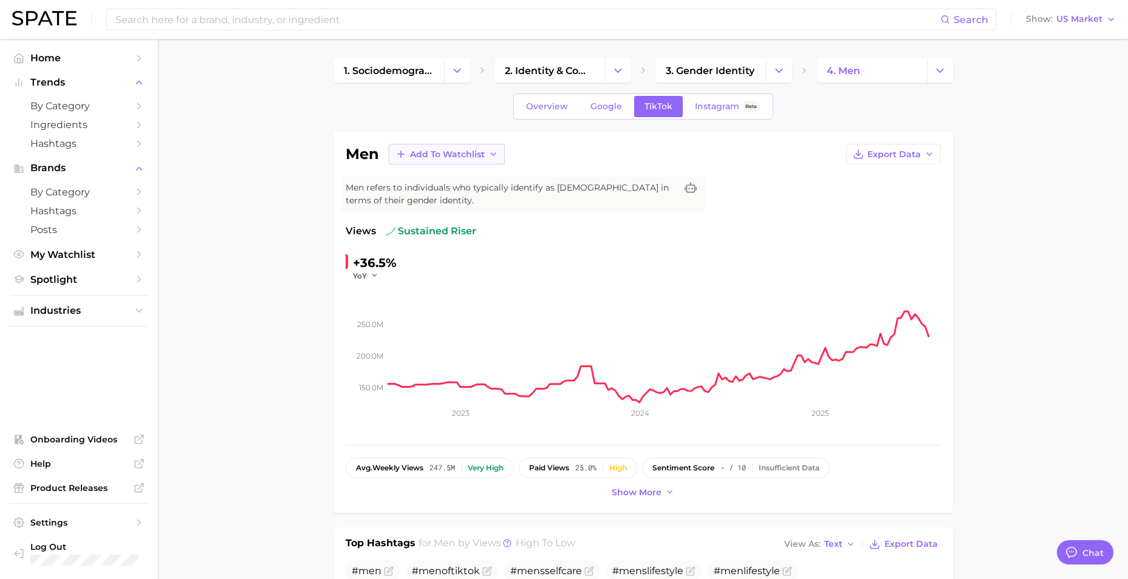
click at [462, 148] on button "Add to Watchlist" at bounding box center [447, 154] width 116 height 21
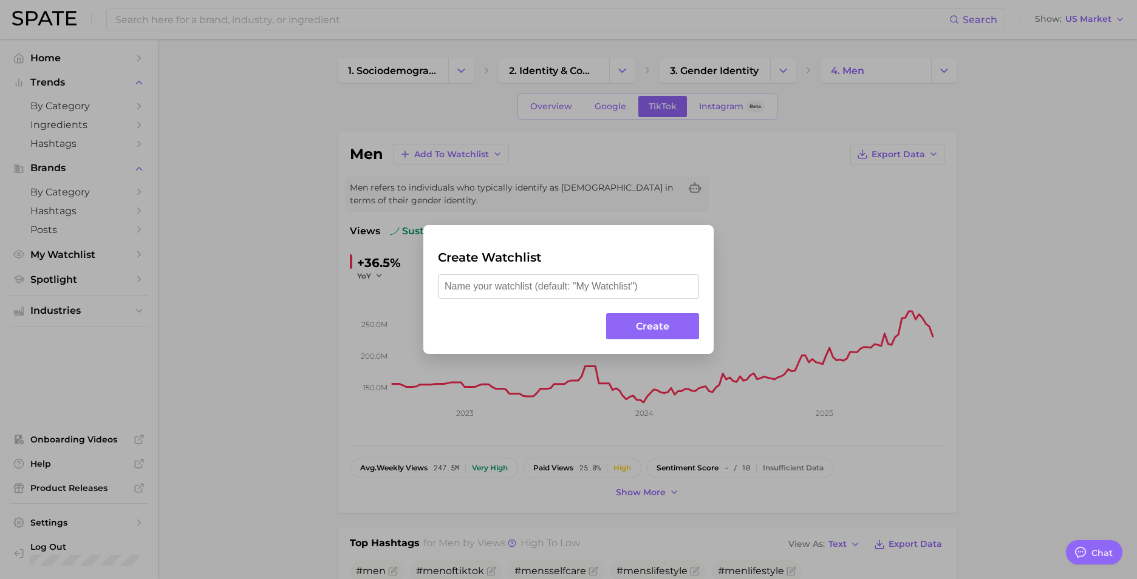
click at [585, 161] on div "Create Watchlist Create" at bounding box center [568, 289] width 1137 height 579
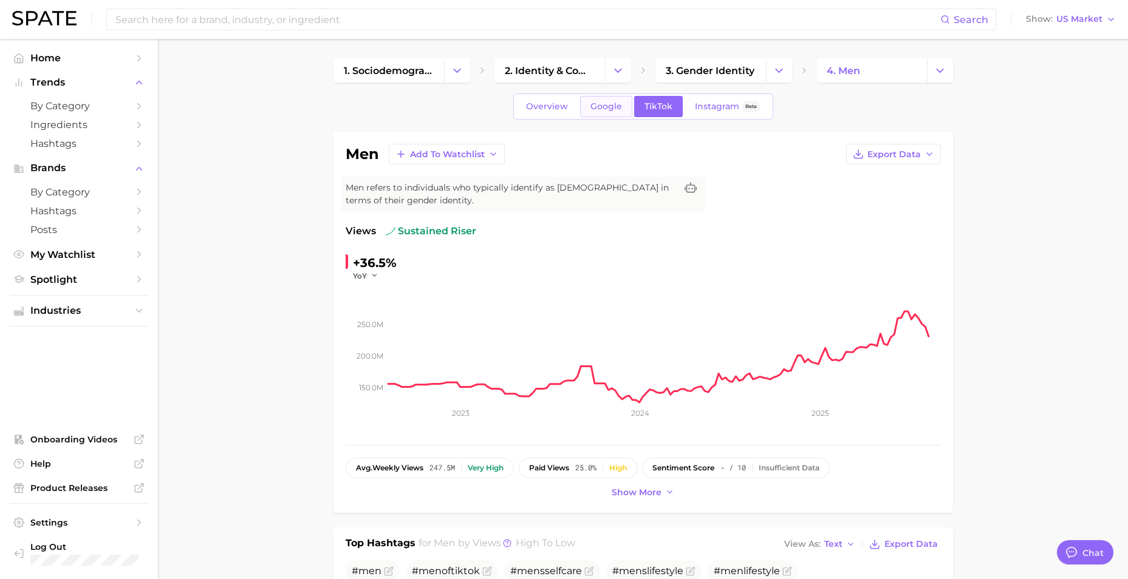
click at [604, 105] on span "Google" at bounding box center [606, 106] width 32 height 10
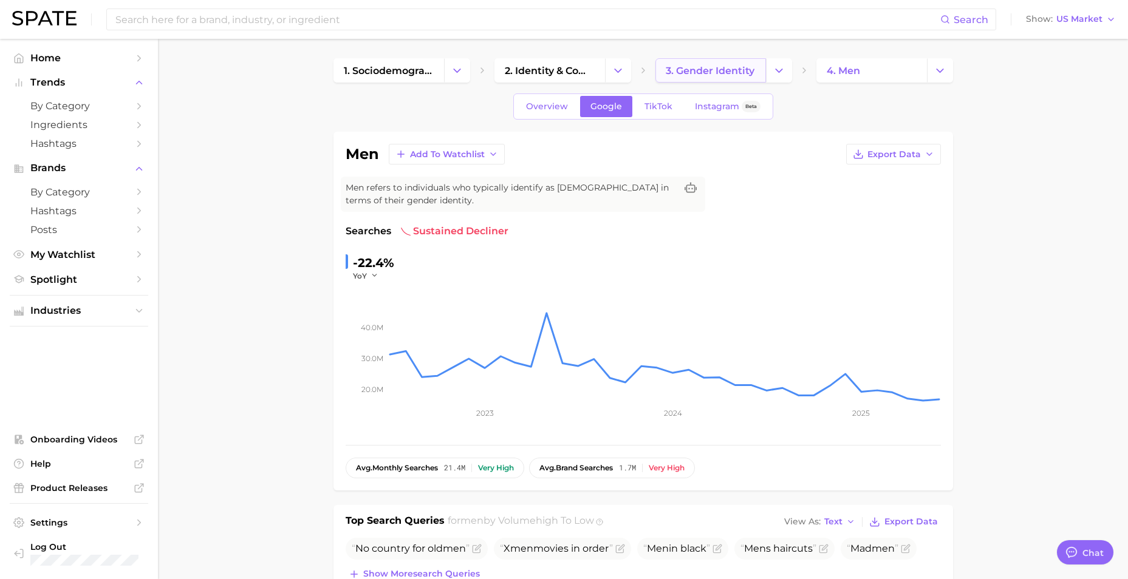
click at [718, 78] on link "3. gender identity" at bounding box center [710, 70] width 111 height 24
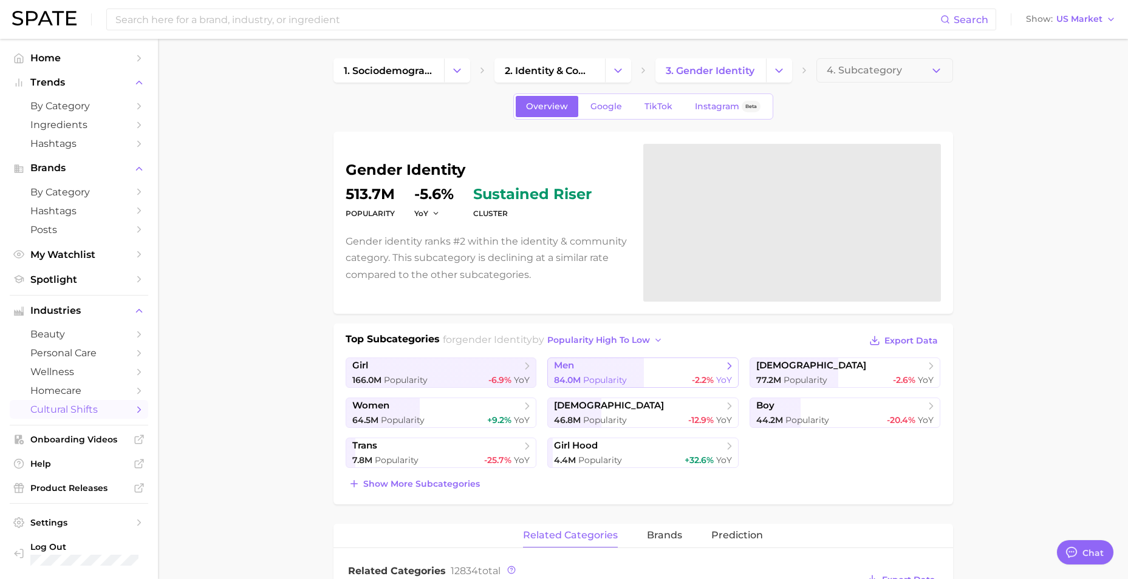
click at [642, 373] on link "men 84.0m Popularity -2.2% YoY" at bounding box center [642, 373] width 191 height 30
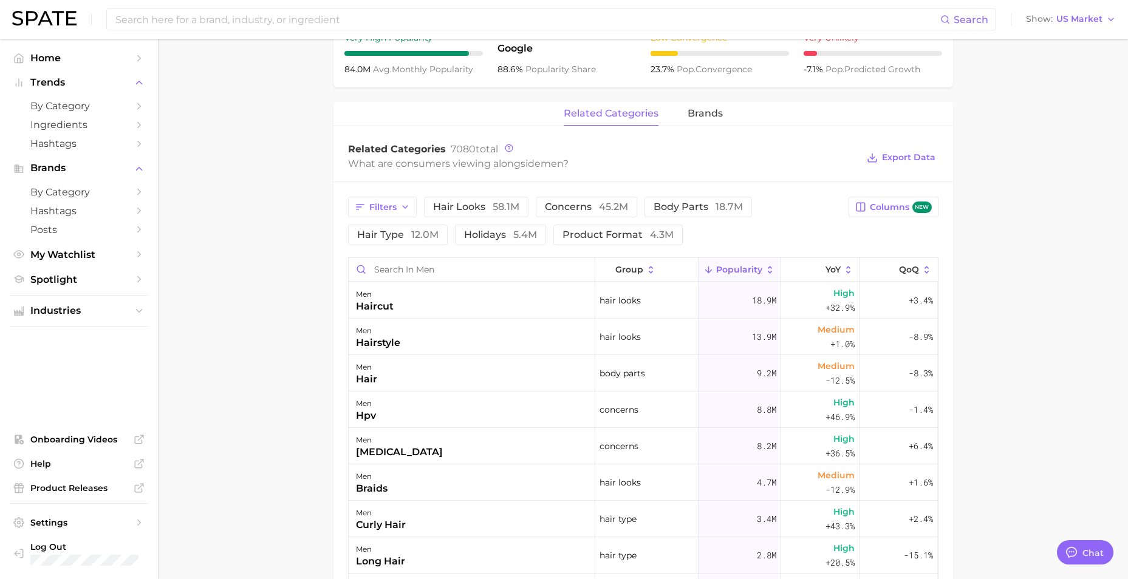
scroll to position [547, 0]
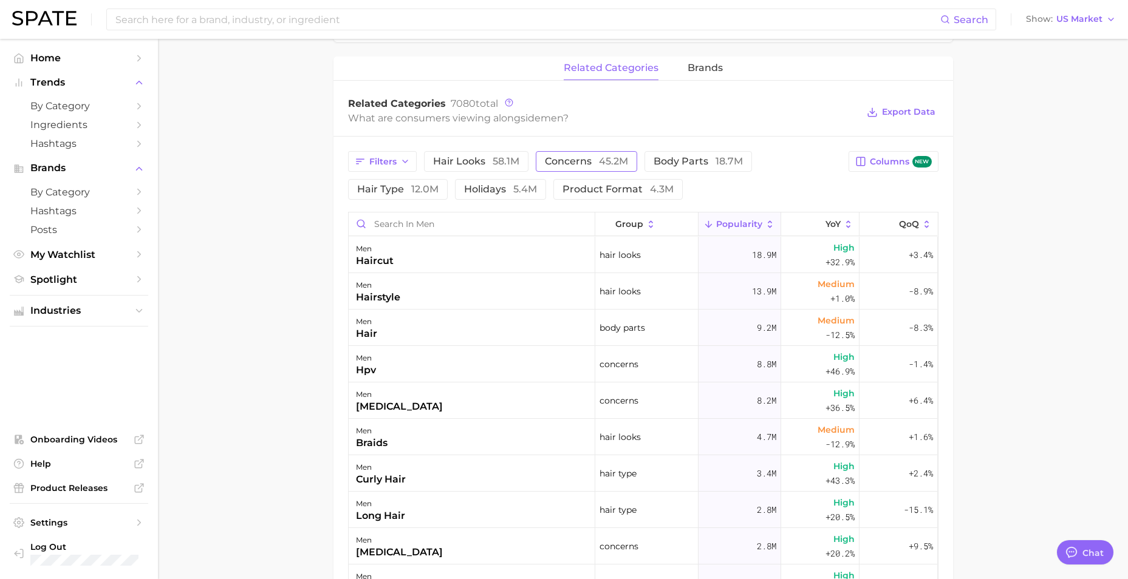
click at [597, 153] on button "concerns 45.2m" at bounding box center [586, 161] width 101 height 21
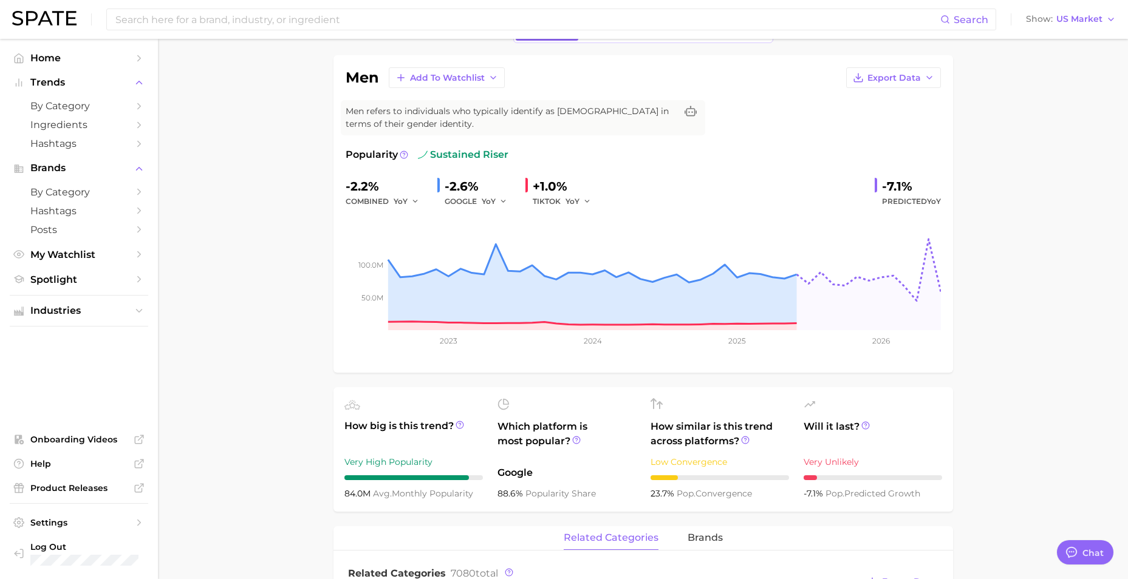
scroll to position [0, 0]
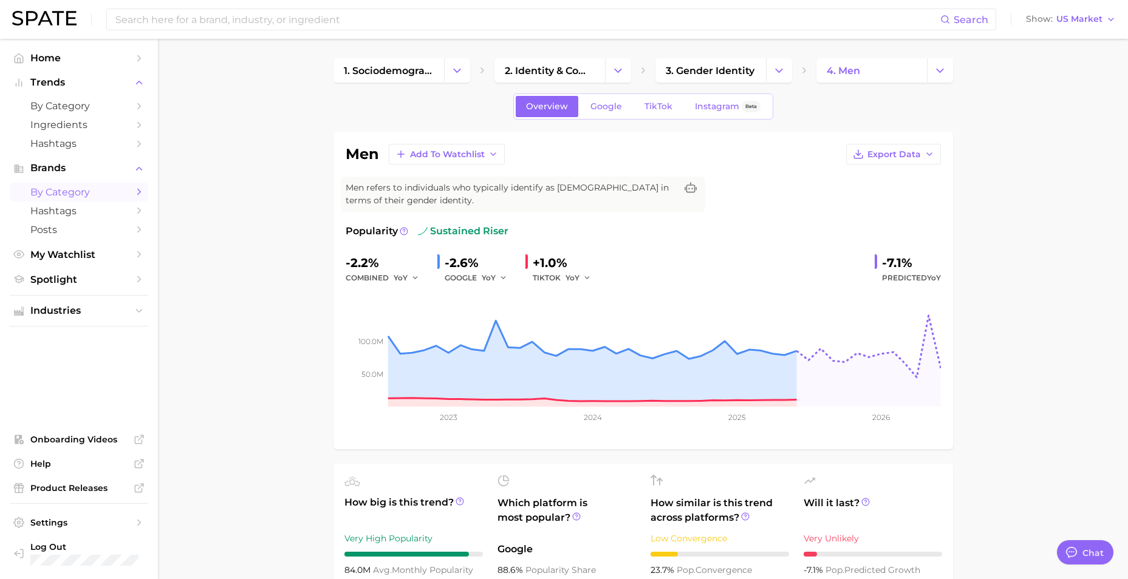
click at [132, 187] on link "by Category" at bounding box center [79, 192] width 138 height 19
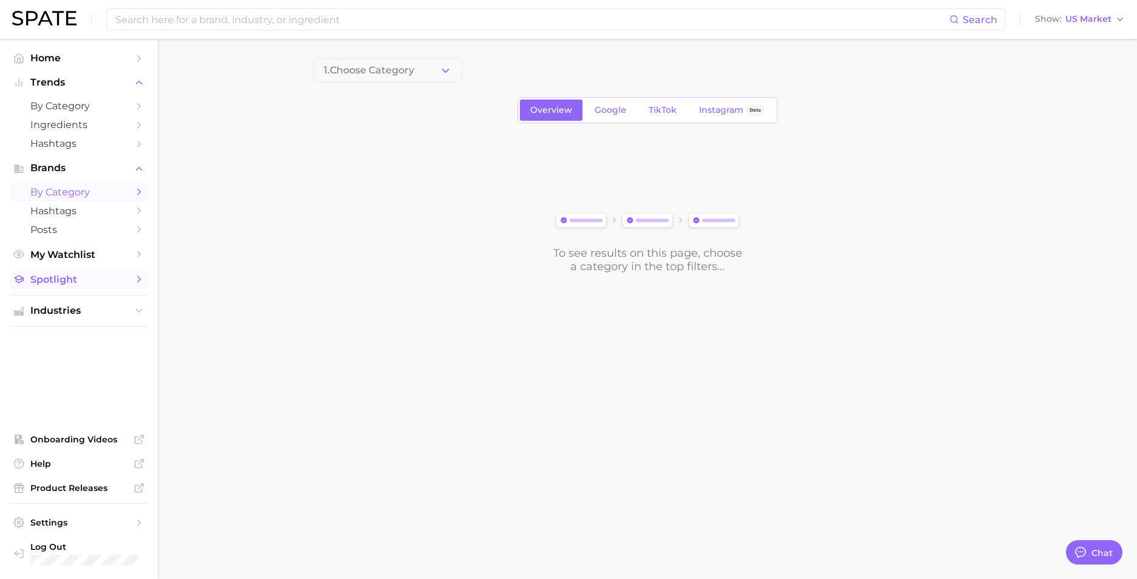
click at [134, 272] on link "Spotlight" at bounding box center [79, 279] width 138 height 19
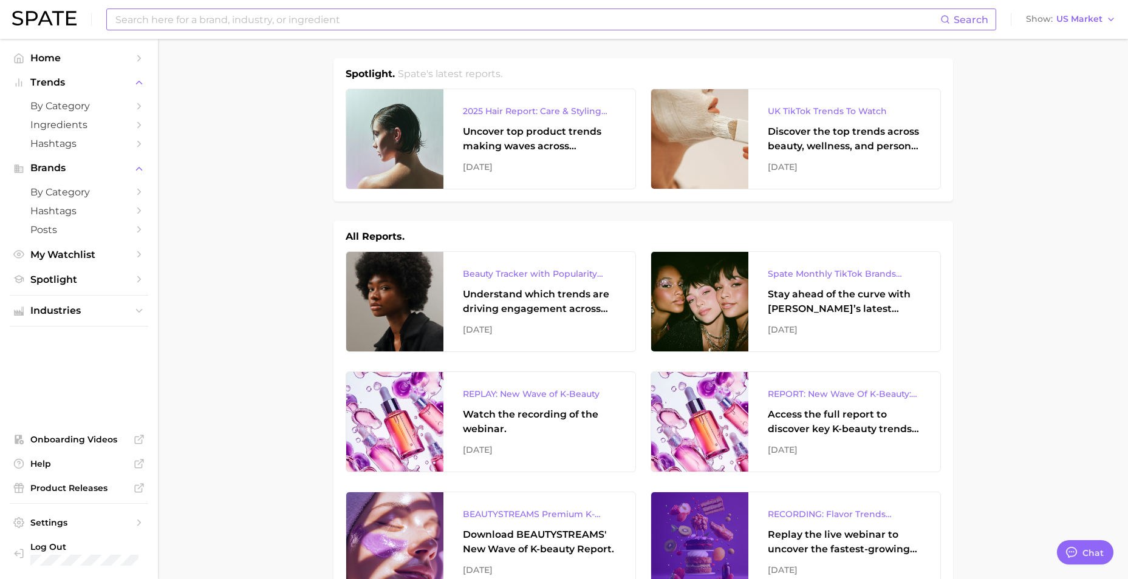
click at [397, 11] on input at bounding box center [527, 19] width 826 height 21
type input "based bodyworks"
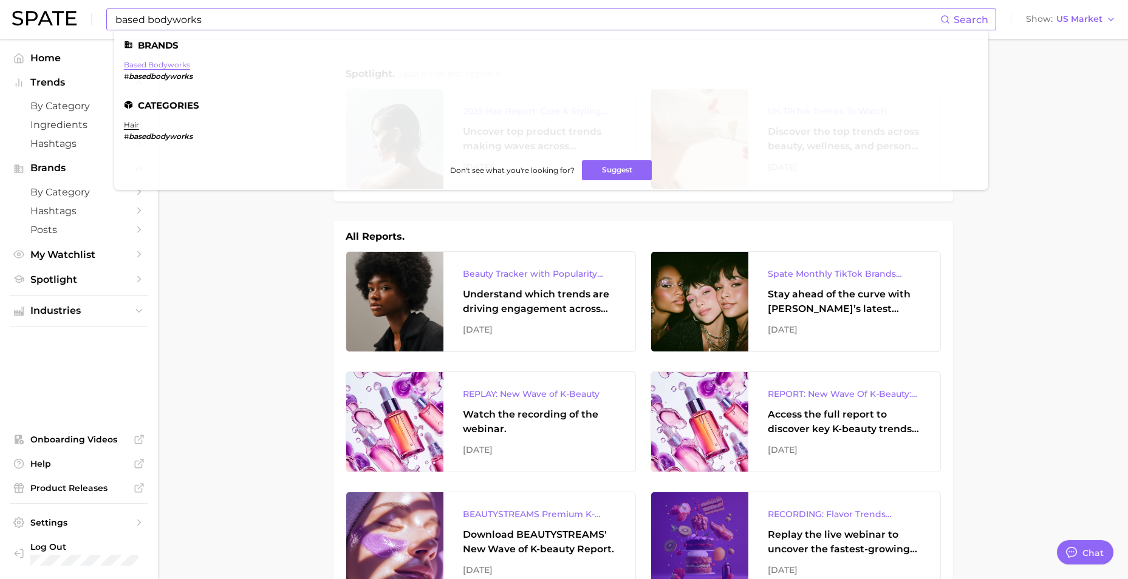
click at [160, 69] on link "based bodyworks" at bounding box center [157, 64] width 66 height 9
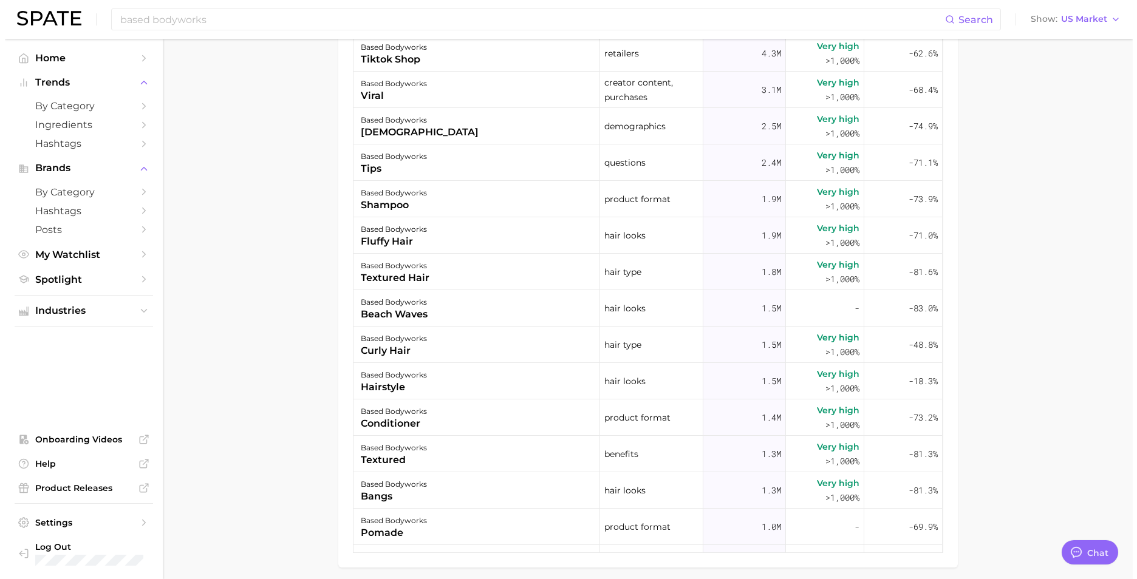
scroll to position [768, 0]
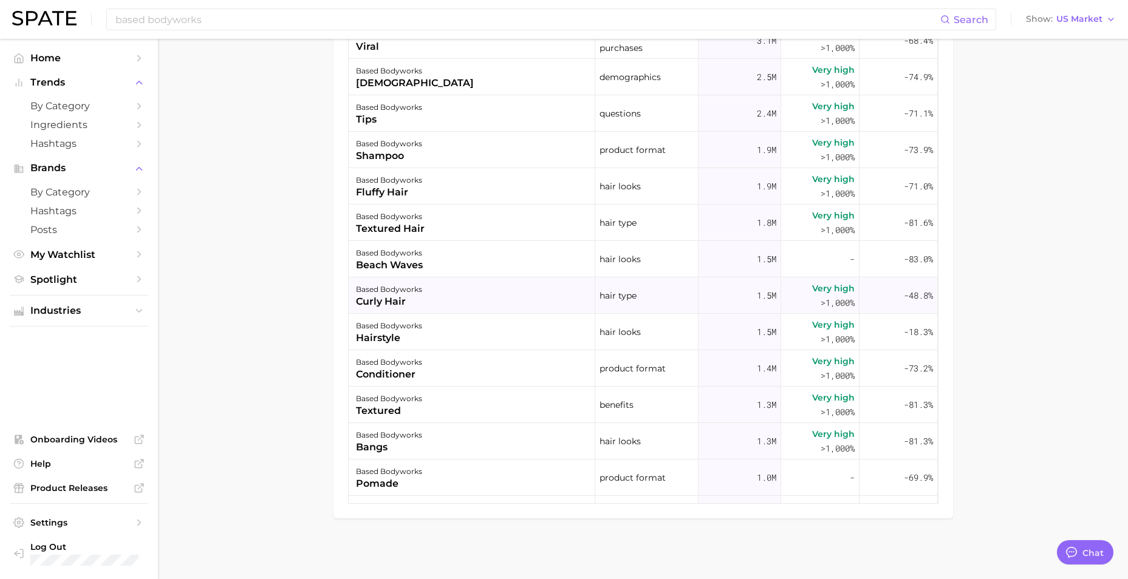
click at [506, 290] on div "based bodyworks curly hair" at bounding box center [472, 296] width 247 height 36
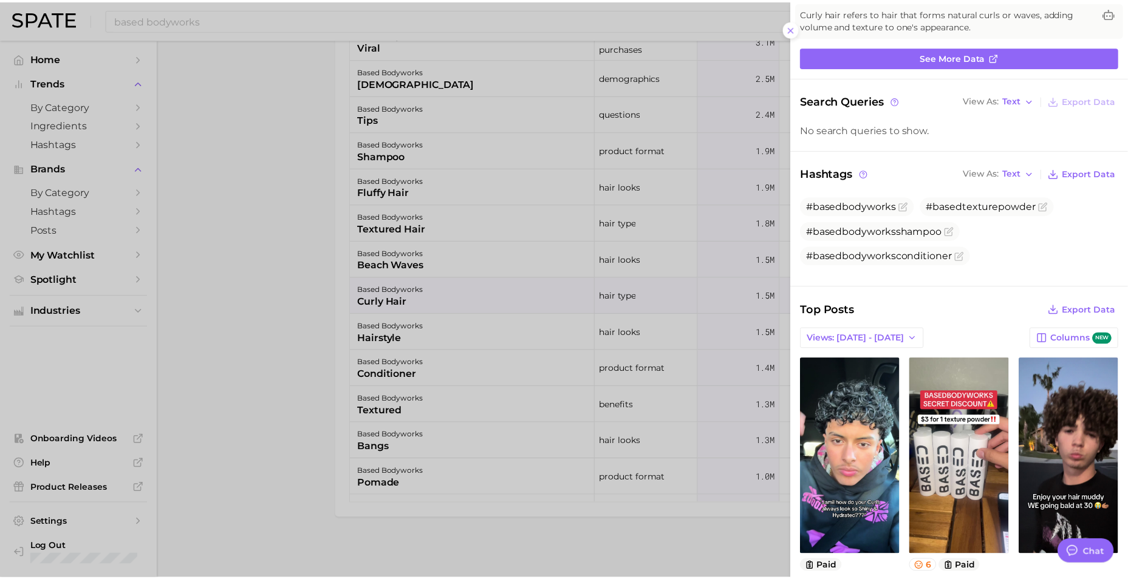
scroll to position [0, 0]
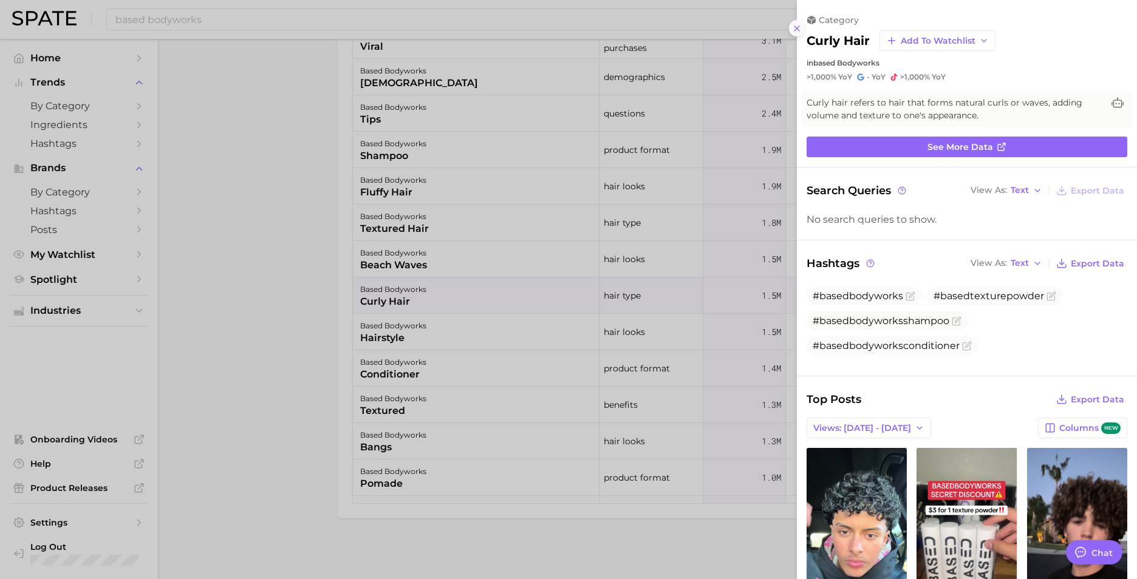
click at [794, 24] on icon at bounding box center [797, 29] width 10 height 10
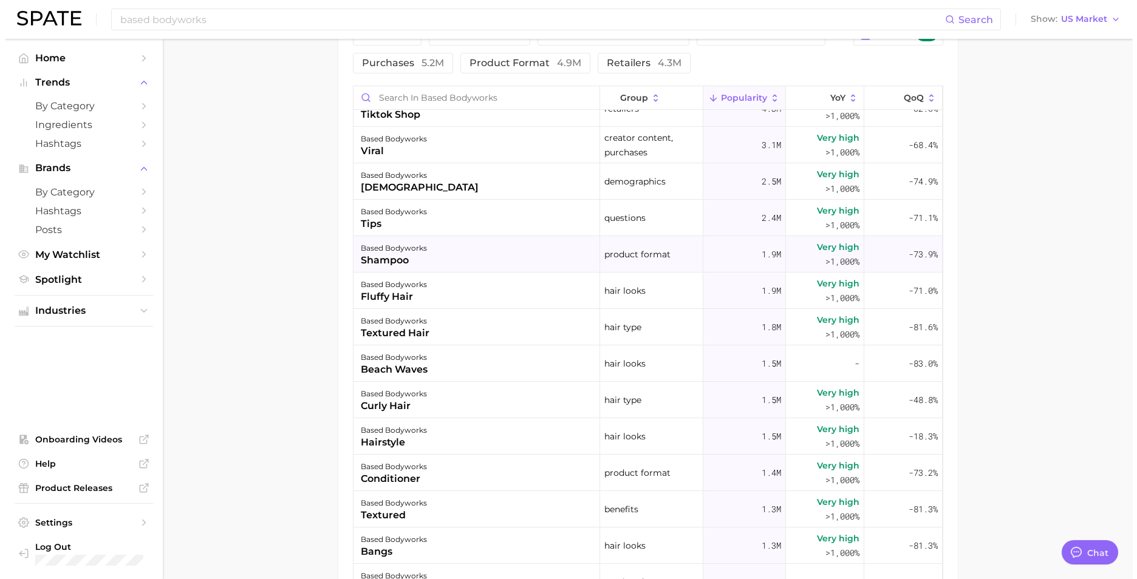
scroll to position [121, 0]
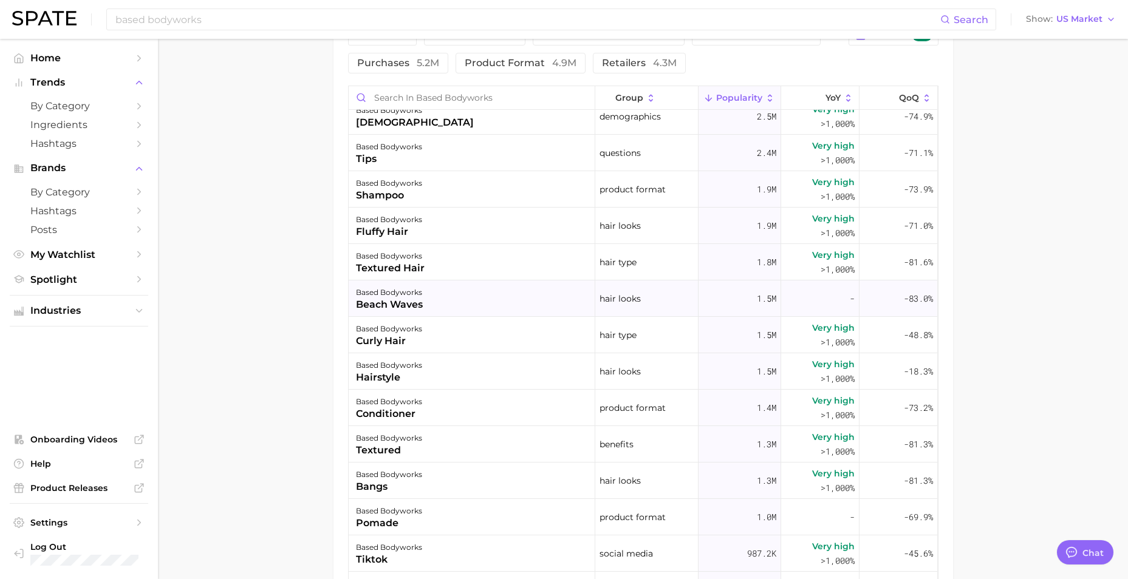
click at [463, 295] on div "based bodyworks beach waves" at bounding box center [472, 299] width 247 height 36
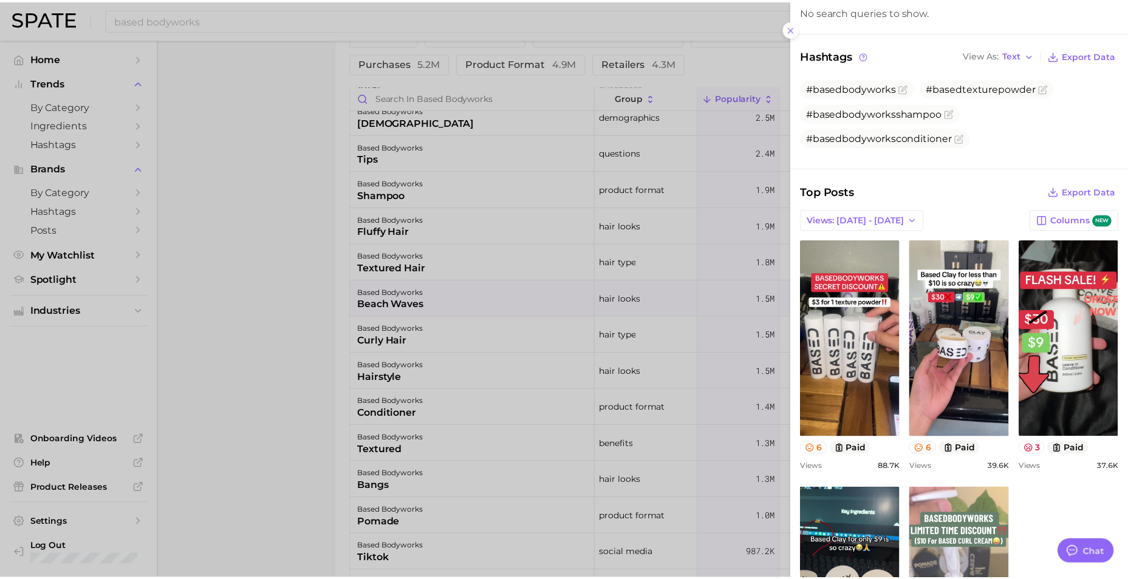
scroll to position [0, 0]
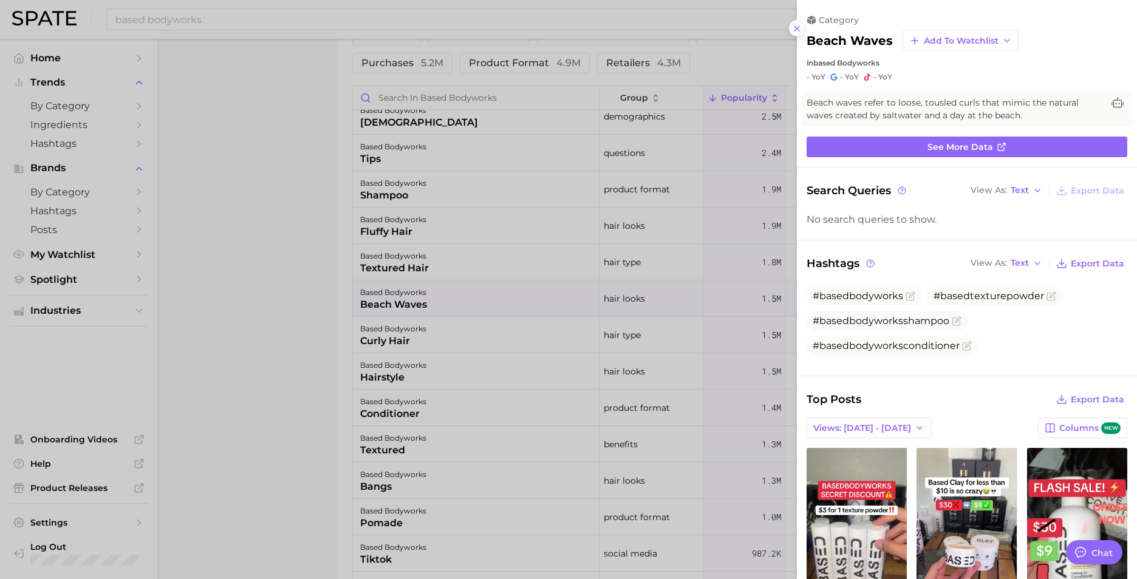
click at [796, 26] on icon at bounding box center [797, 29] width 10 height 10
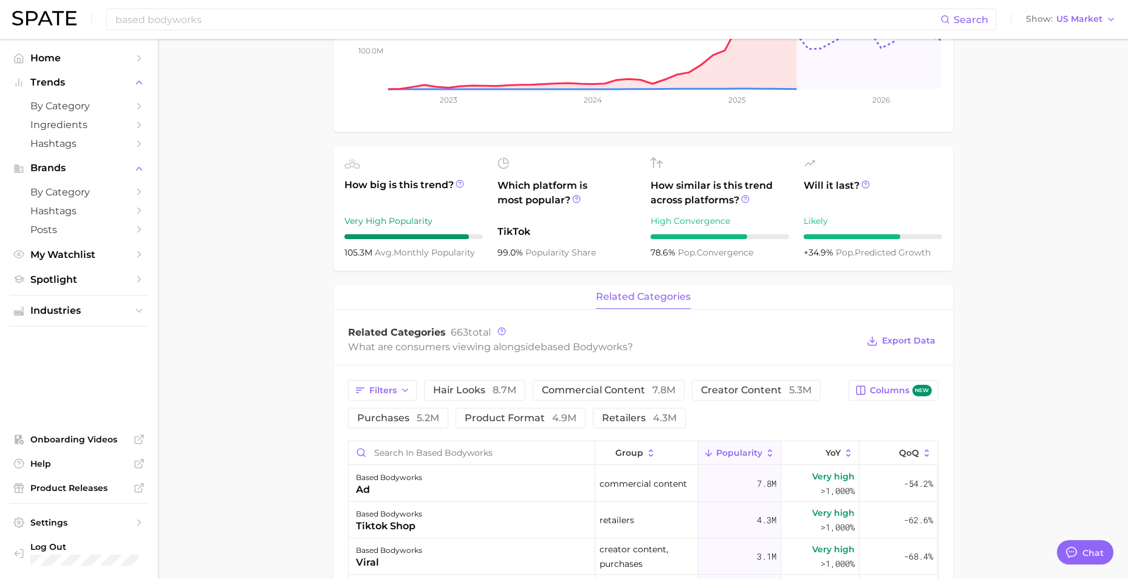
scroll to position [243, 0]
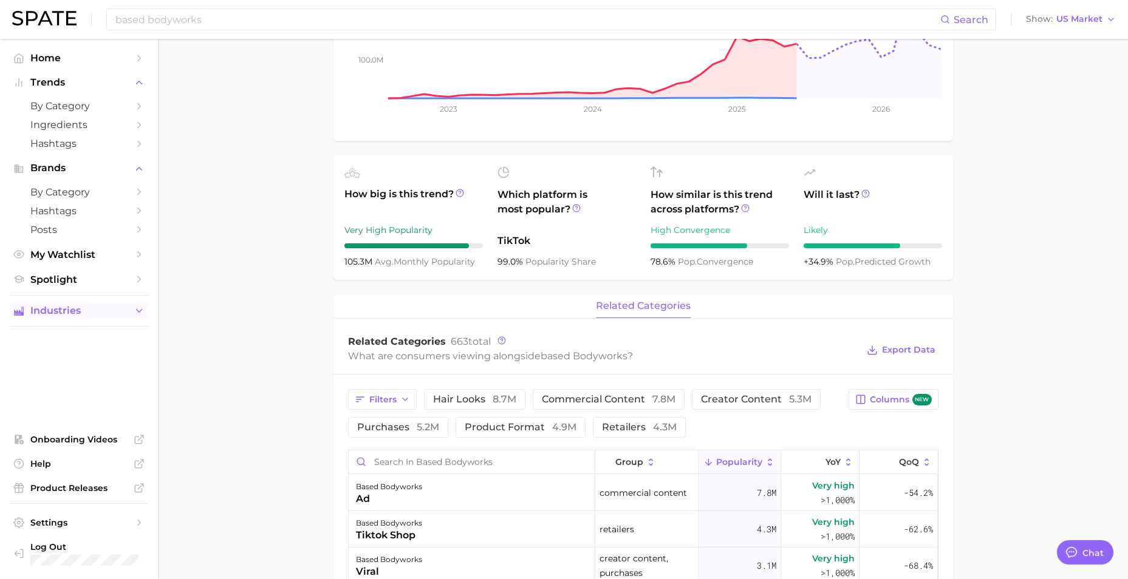
click at [80, 310] on span "Industries" at bounding box center [78, 311] width 97 height 11
click at [60, 408] on span "cultural shifts" at bounding box center [78, 410] width 97 height 12
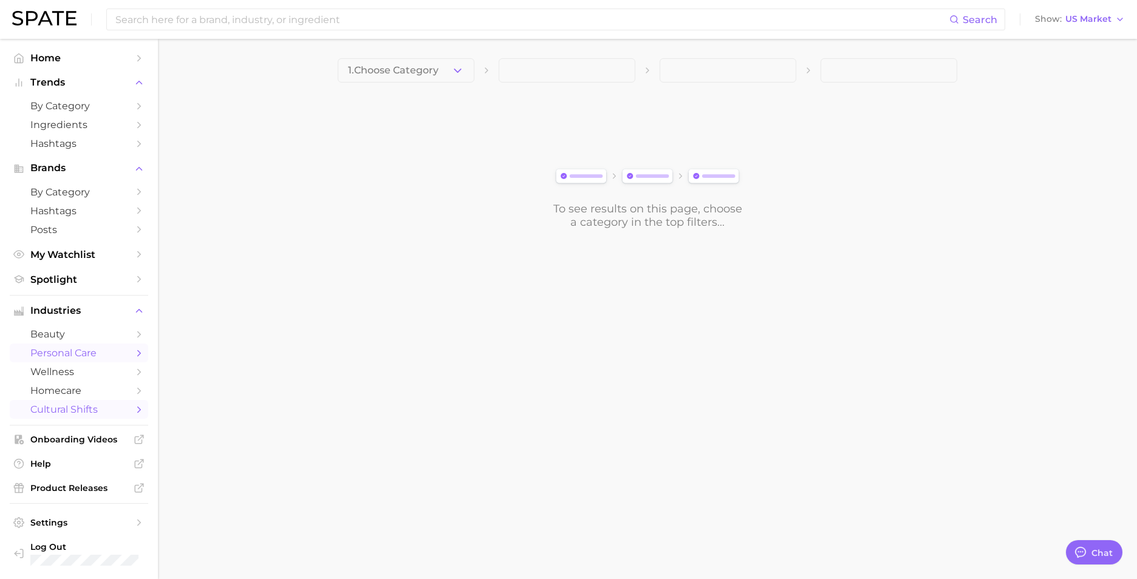
click at [70, 348] on span "personal care" at bounding box center [78, 353] width 97 height 12
click at [431, 74] on span "1. Choose Category" at bounding box center [393, 70] width 90 height 11
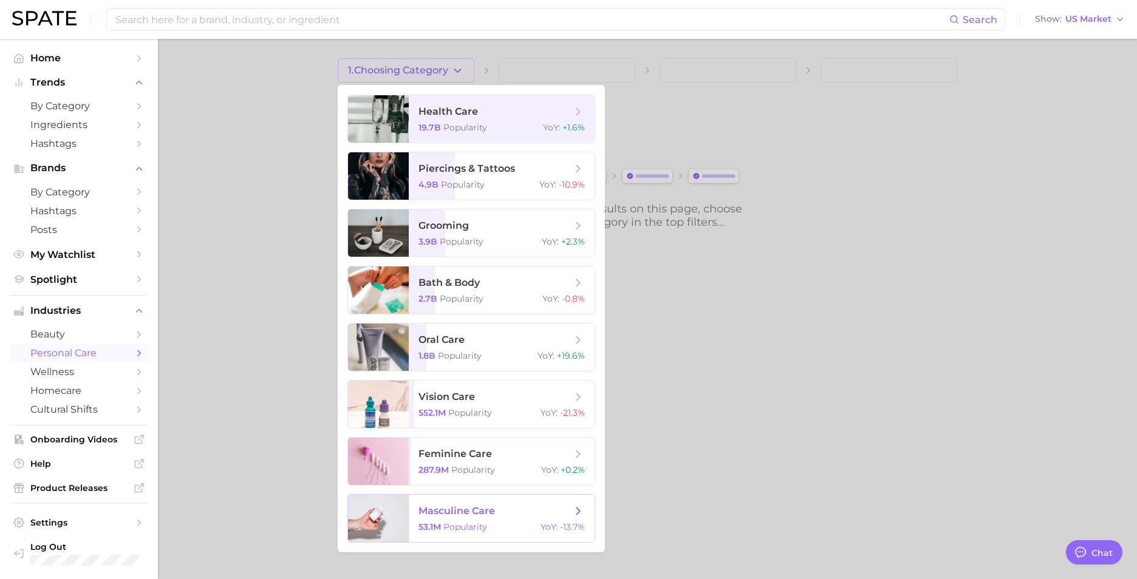
click at [507, 517] on span "masculine care" at bounding box center [494, 511] width 153 height 13
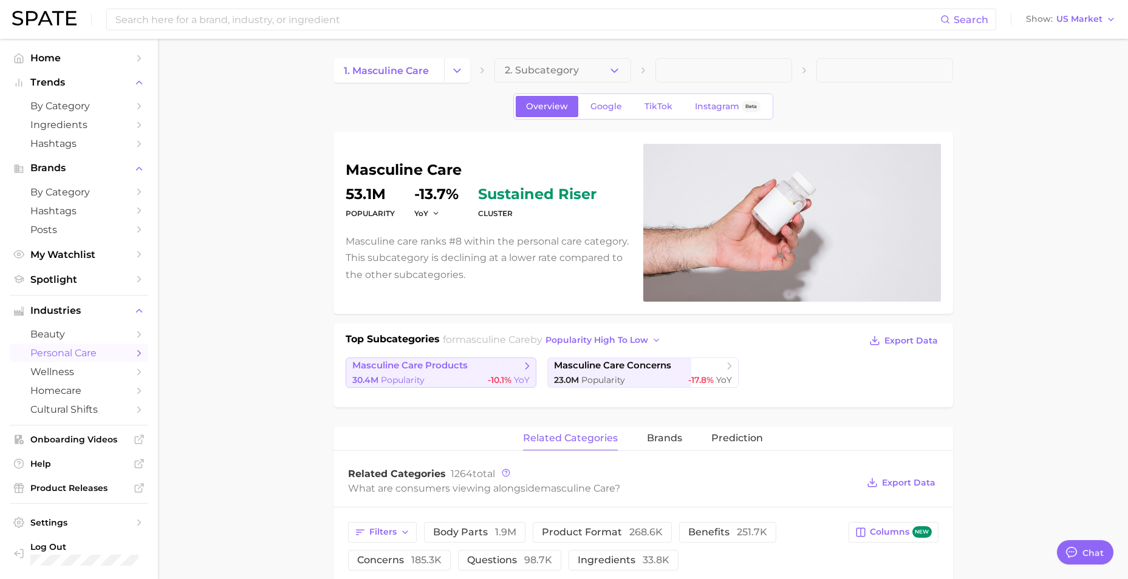
click at [457, 372] on link "masculine care products 30.4m Popularity -10.1% YoY" at bounding box center [441, 373] width 191 height 30
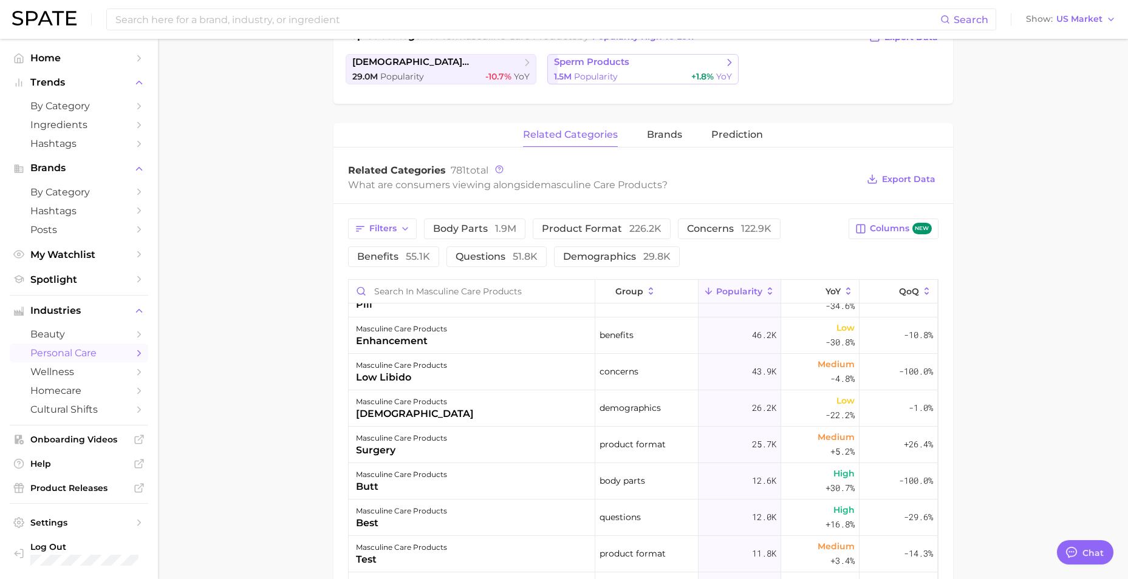
scroll to position [364, 0]
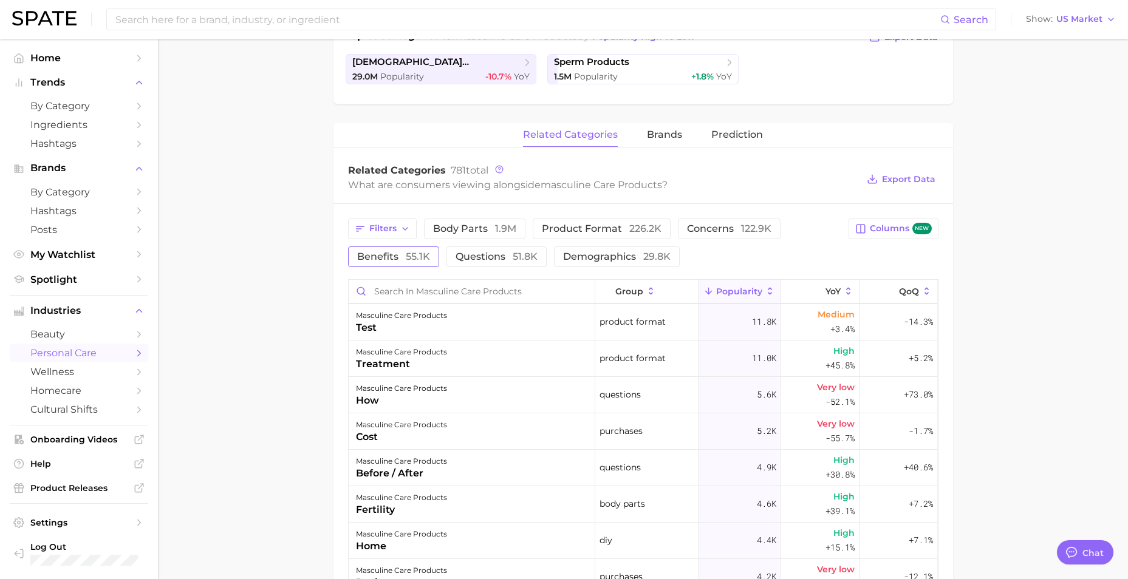
click at [383, 257] on span "benefits 55.1k" at bounding box center [393, 257] width 73 height 10
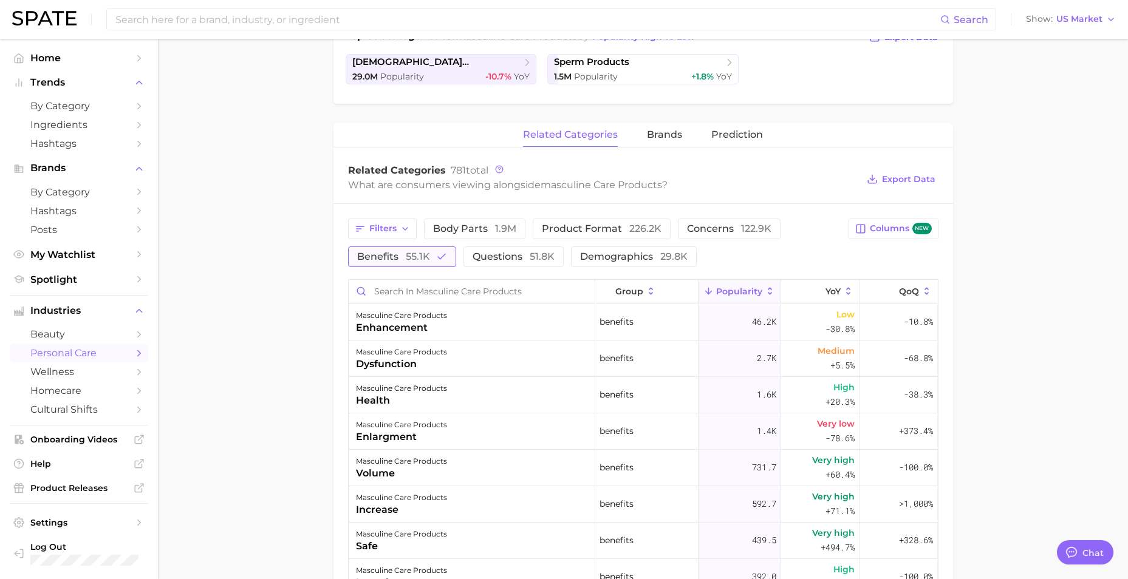
click at [408, 251] on span "55.1k" at bounding box center [418, 257] width 24 height 12
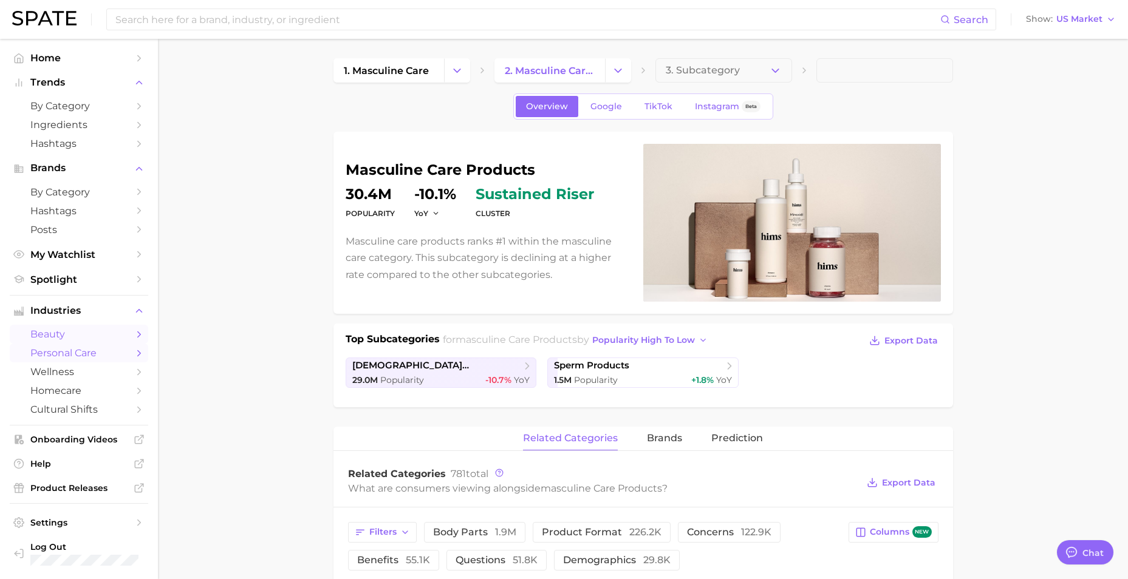
click at [131, 336] on link "beauty" at bounding box center [79, 334] width 138 height 19
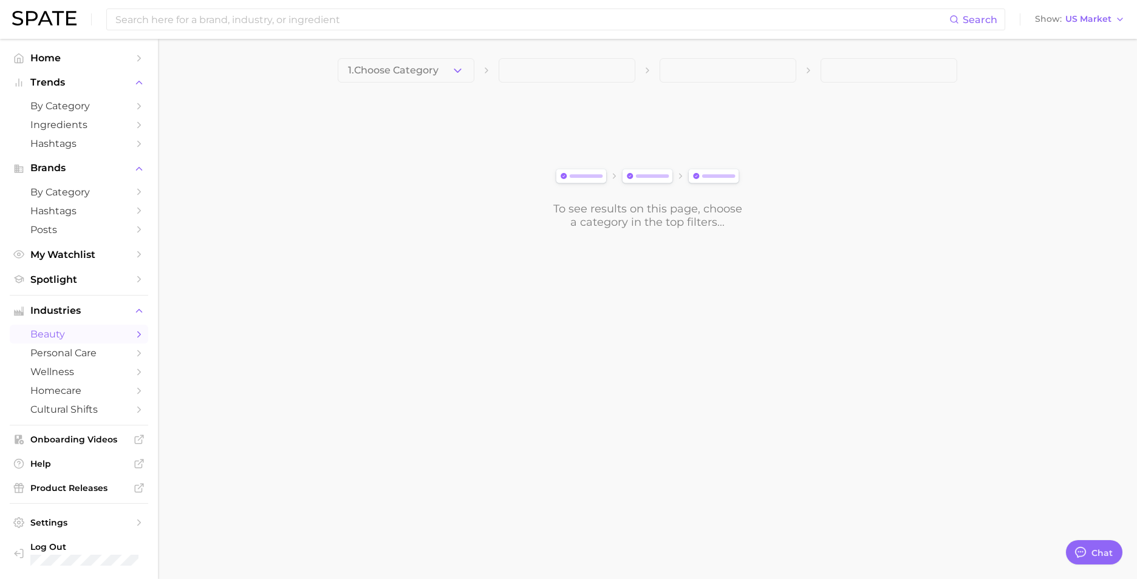
click at [418, 80] on button "1. Choose Category" at bounding box center [406, 70] width 137 height 24
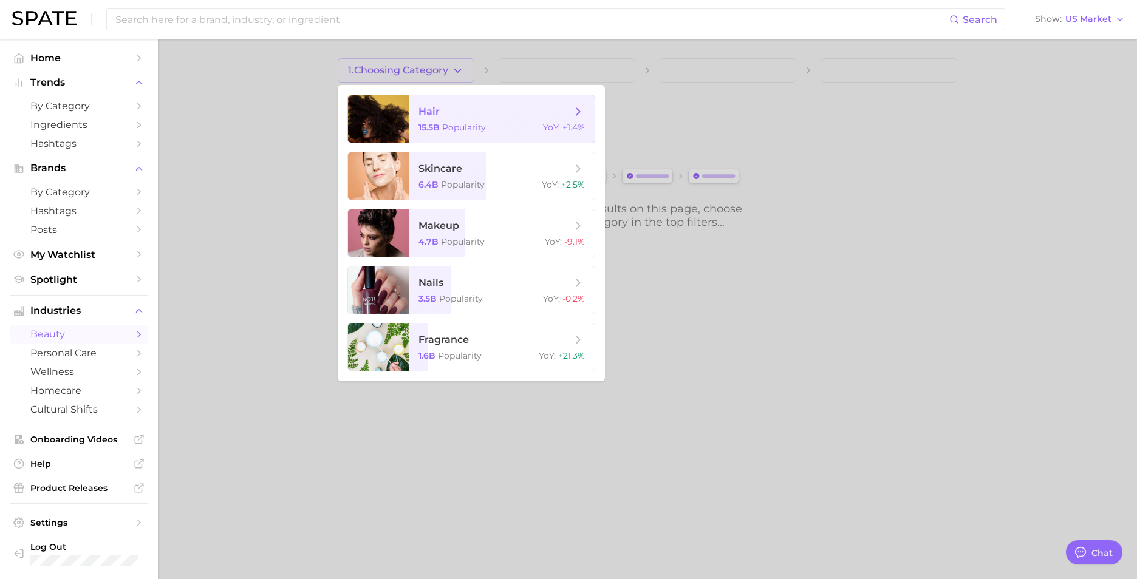
click at [485, 112] on span "hair" at bounding box center [494, 111] width 153 height 13
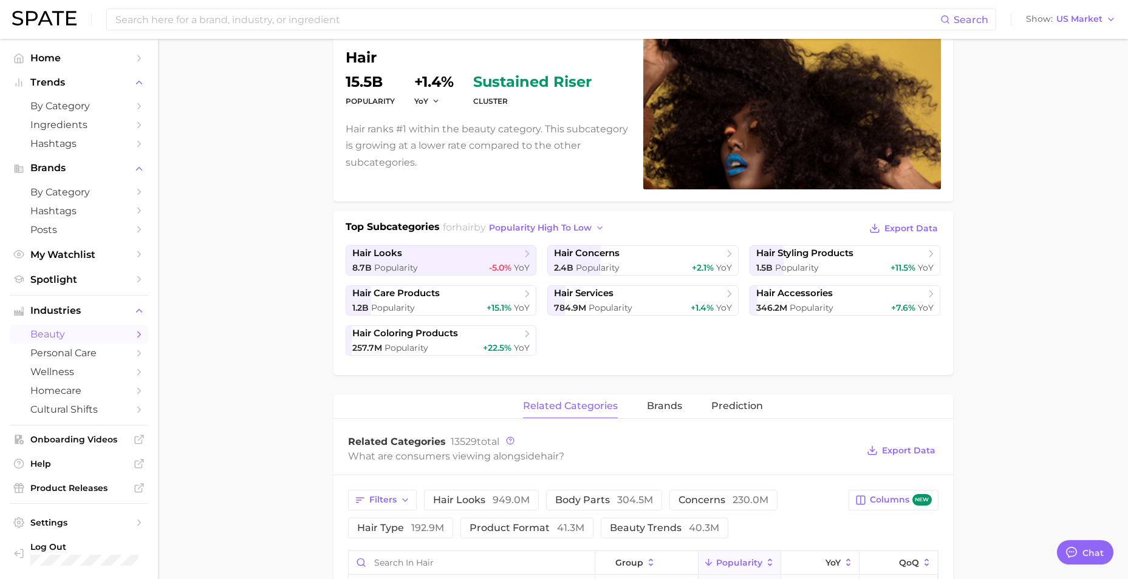
scroll to position [61, 0]
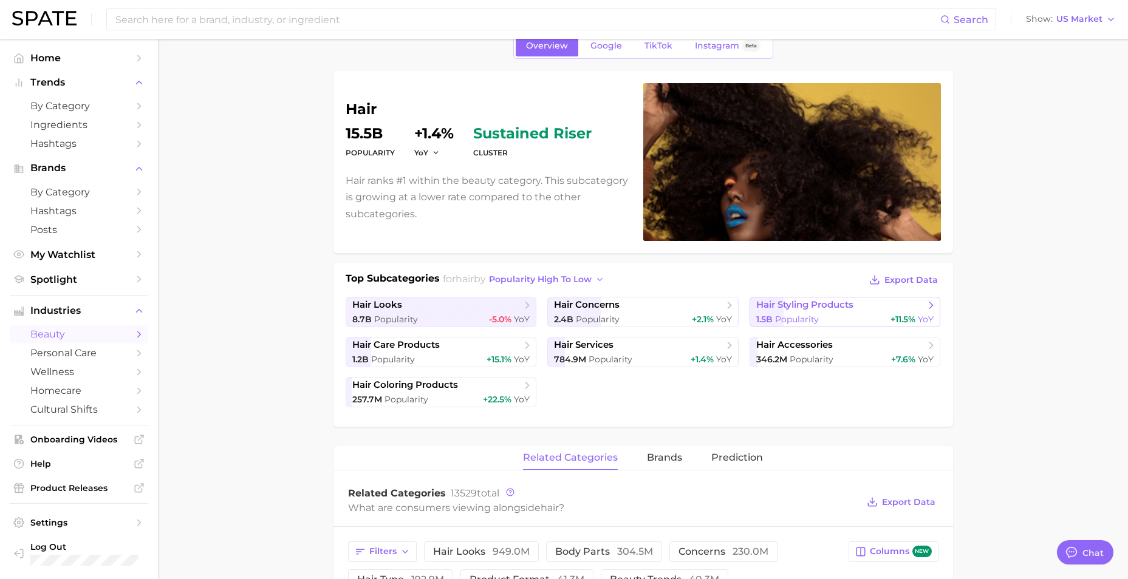
click at [840, 319] on div "1.5b Popularity +11.5% YoY" at bounding box center [845, 320] width 178 height 12
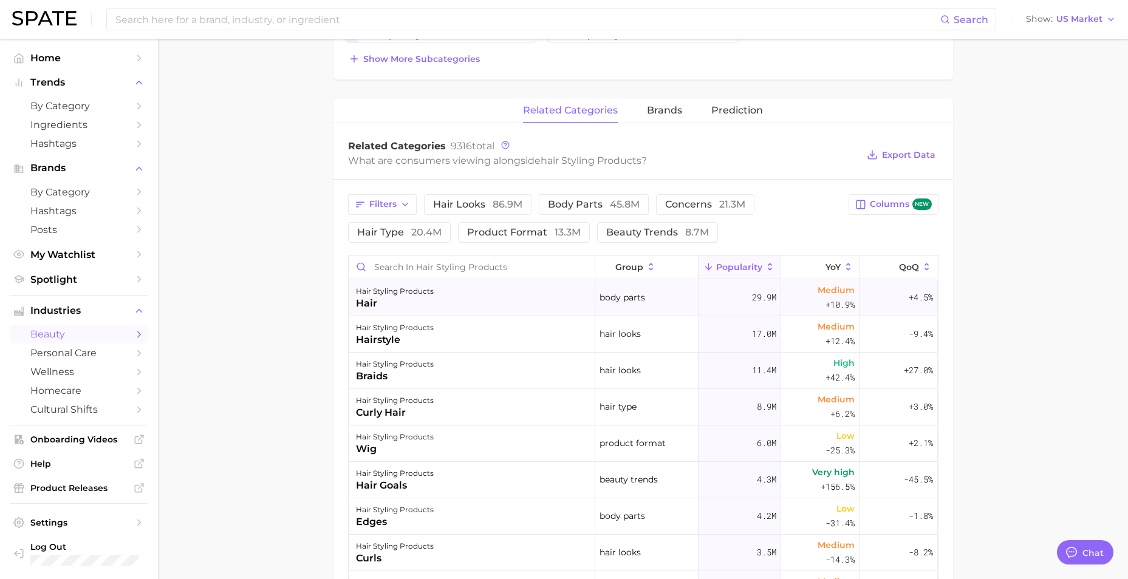
scroll to position [364, 0]
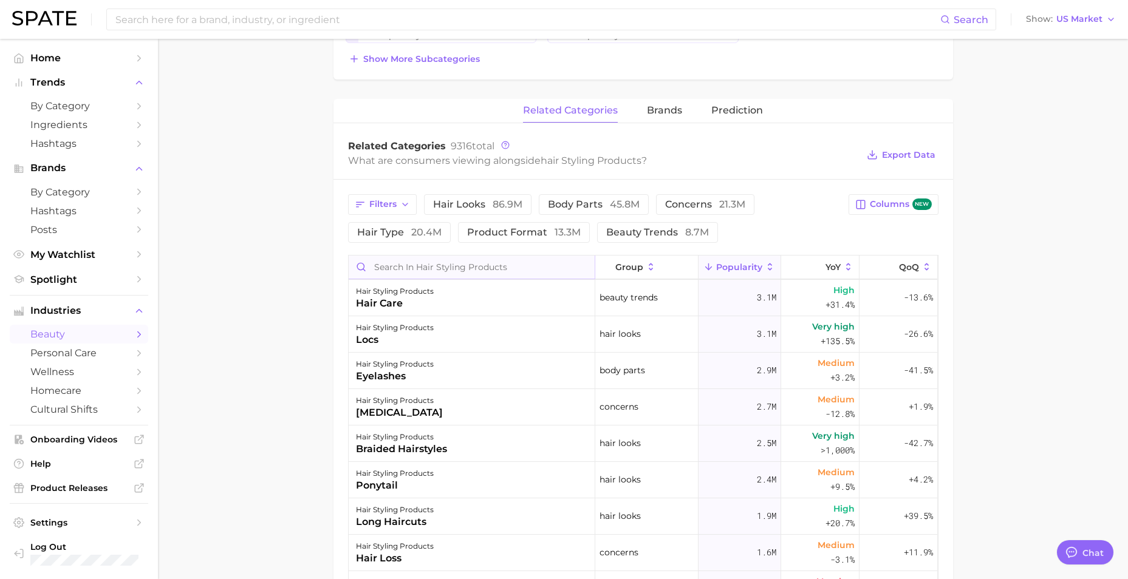
click at [396, 271] on input "Search in hair styling products" at bounding box center [472, 267] width 246 height 23
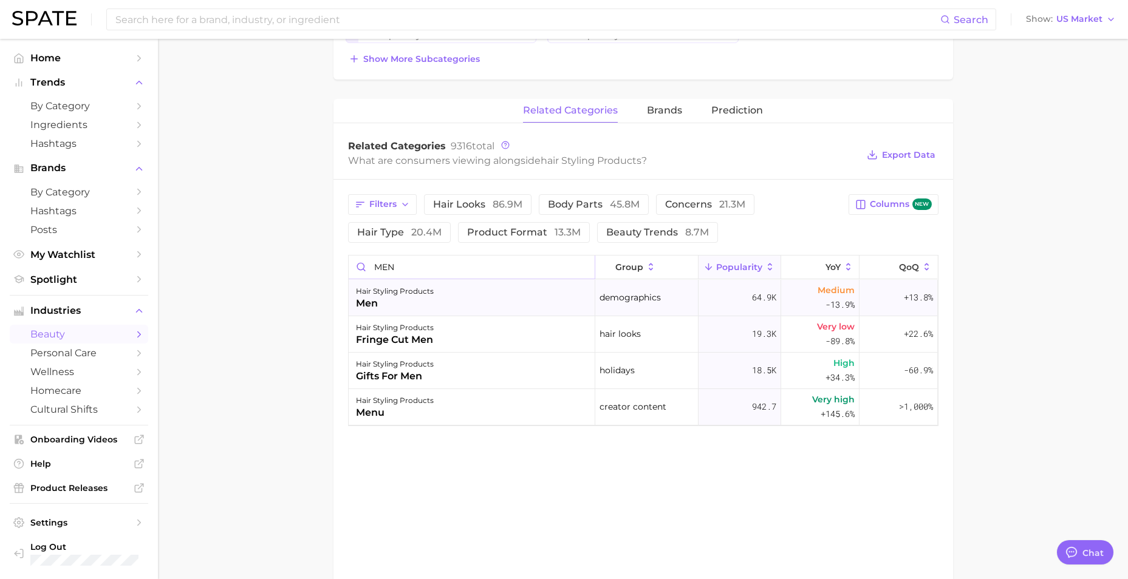
type input "MEN"
click at [456, 304] on div "hair styling products men" at bounding box center [472, 298] width 247 height 36
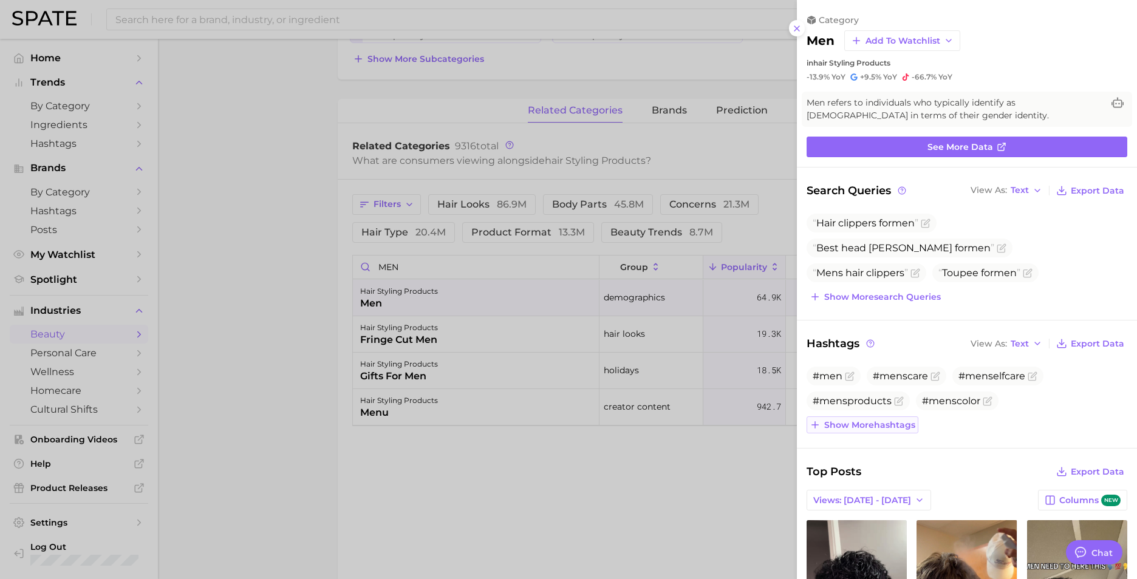
click at [873, 422] on span "Show more hashtags" at bounding box center [869, 425] width 91 height 10
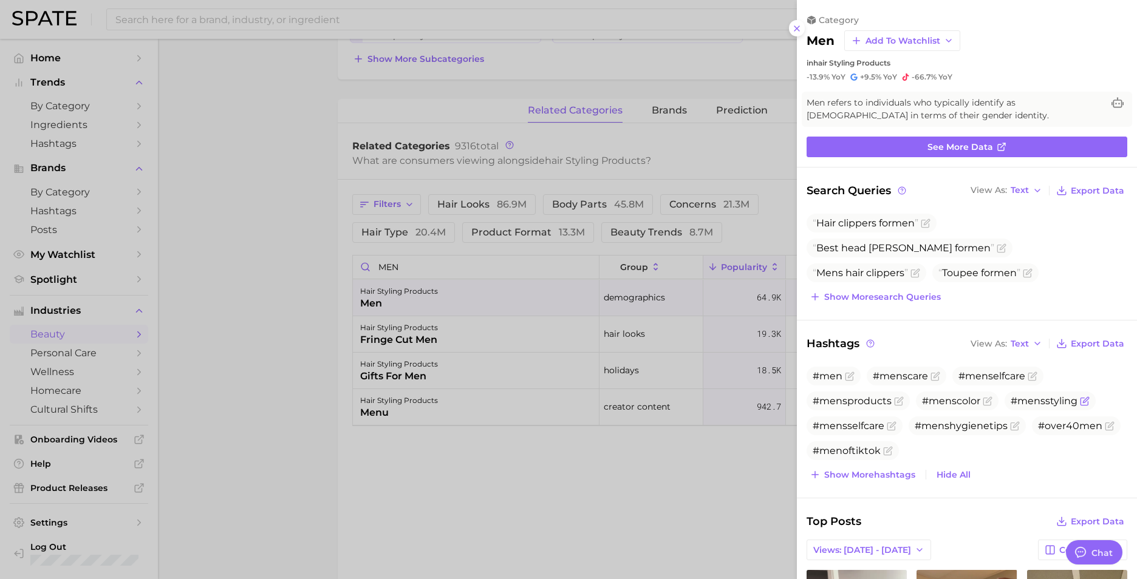
click at [1037, 409] on span "#mensstyling" at bounding box center [1050, 401] width 91 height 19
click at [1037, 401] on span "#mensstyling" at bounding box center [1044, 401] width 67 height 12
click at [1028, 401] on span "#mensstyling" at bounding box center [1044, 401] width 67 height 12
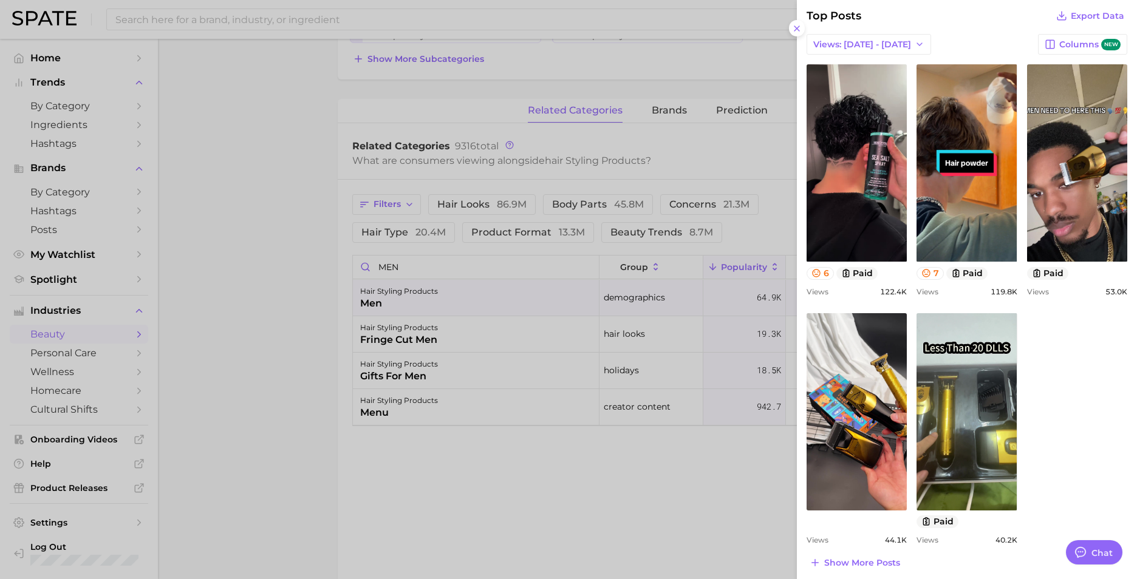
scroll to position [513, 0]
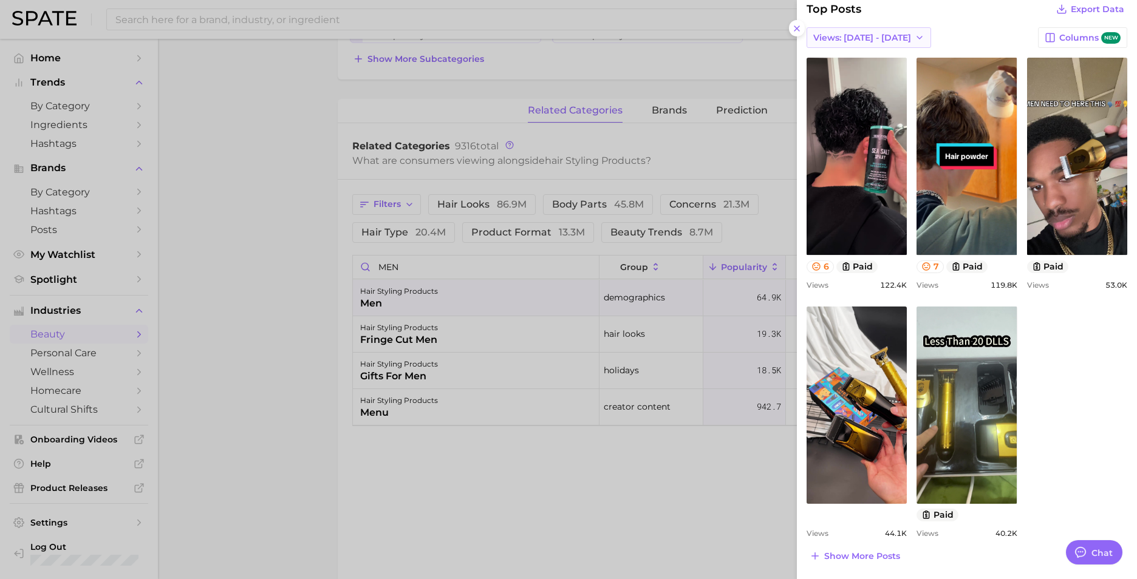
click at [857, 39] on span "Views: Aug 3 - 10" at bounding box center [862, 38] width 98 height 10
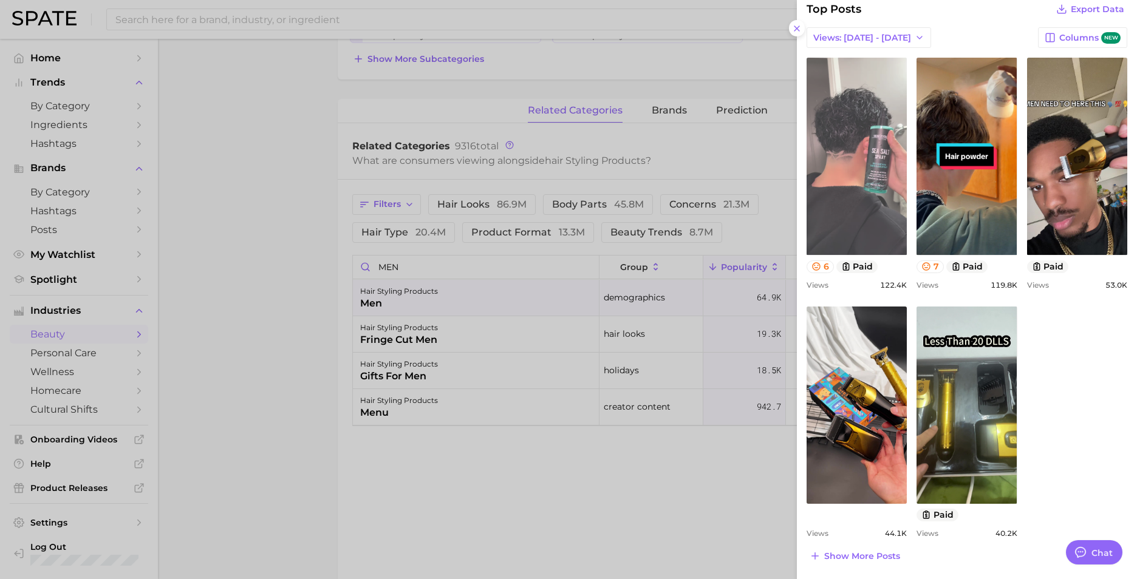
click at [846, 219] on link "view post on TikTok" at bounding box center [857, 156] width 100 height 197
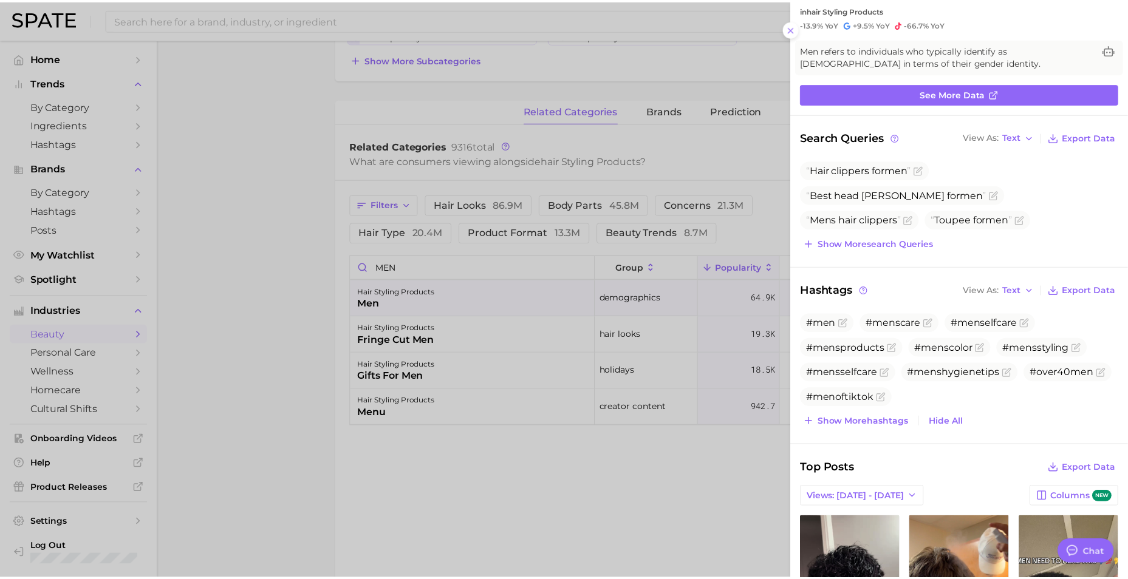
scroll to position [0, 0]
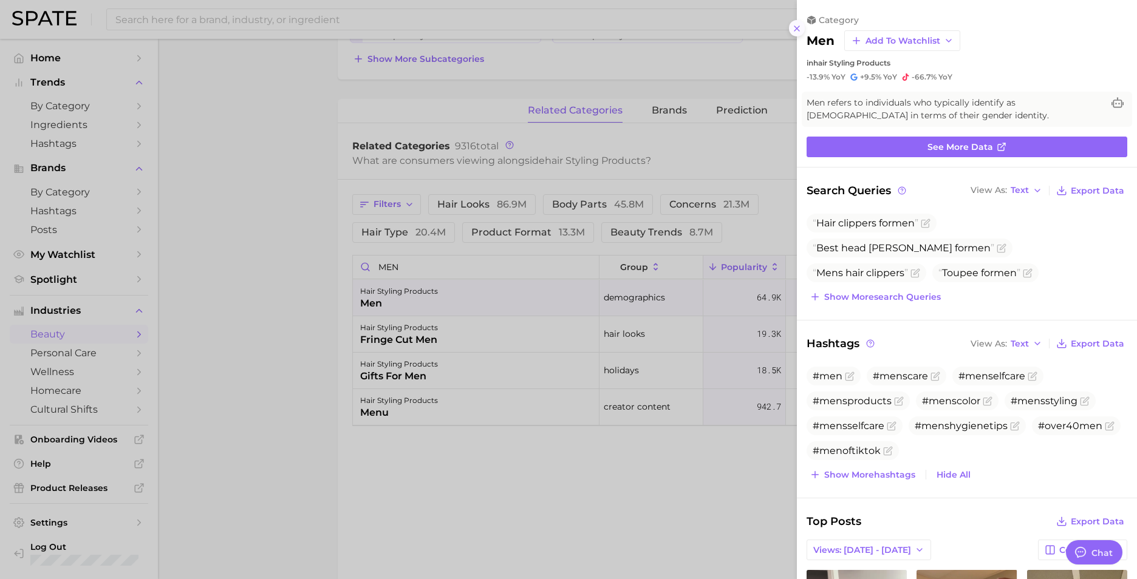
click at [793, 27] on icon at bounding box center [797, 29] width 10 height 10
